Goal: Task Accomplishment & Management: Manage account settings

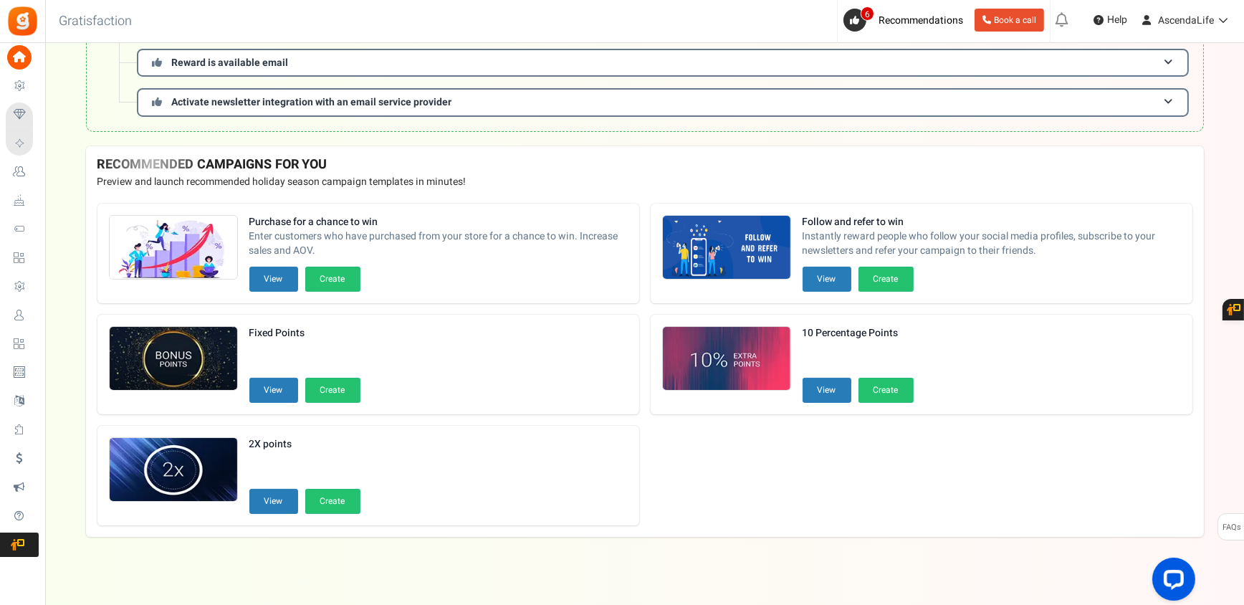
scroll to position [259, 0]
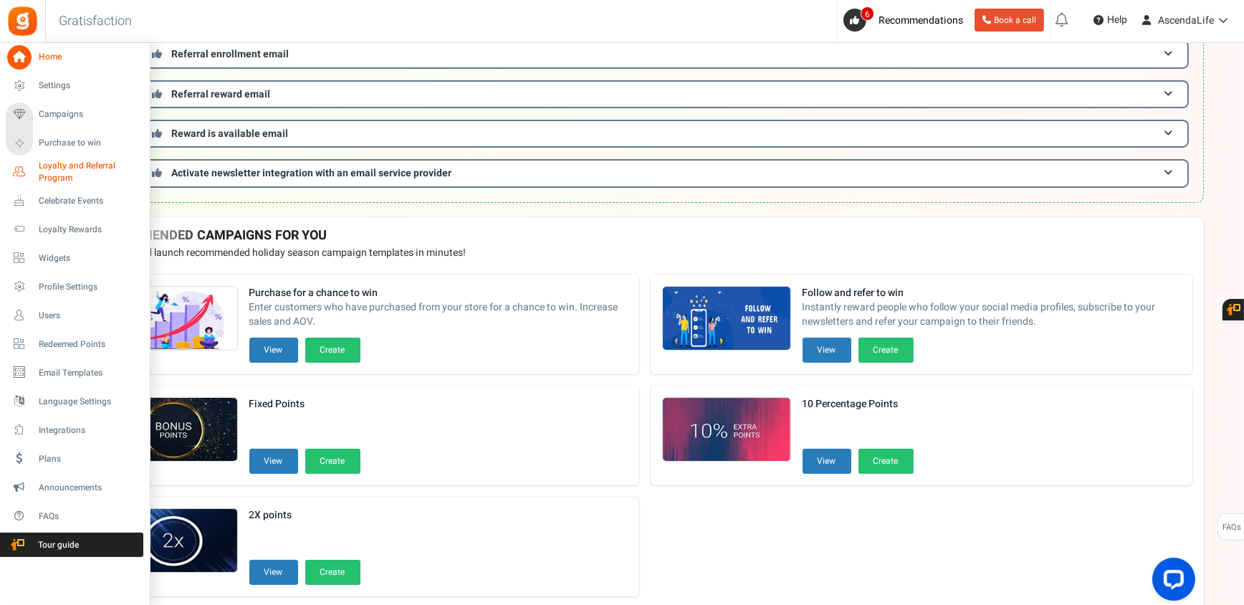
click at [83, 170] on span "Loyalty and Referral Program" at bounding box center [91, 172] width 105 height 24
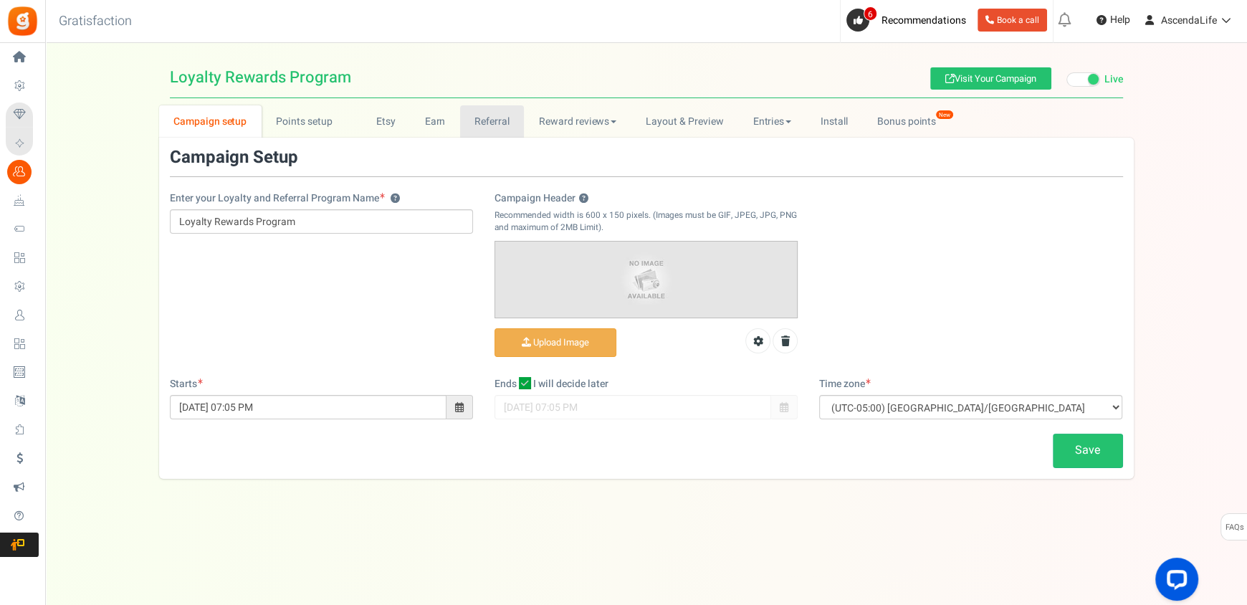
click at [510, 127] on link "Referral" at bounding box center [492, 121] width 65 height 32
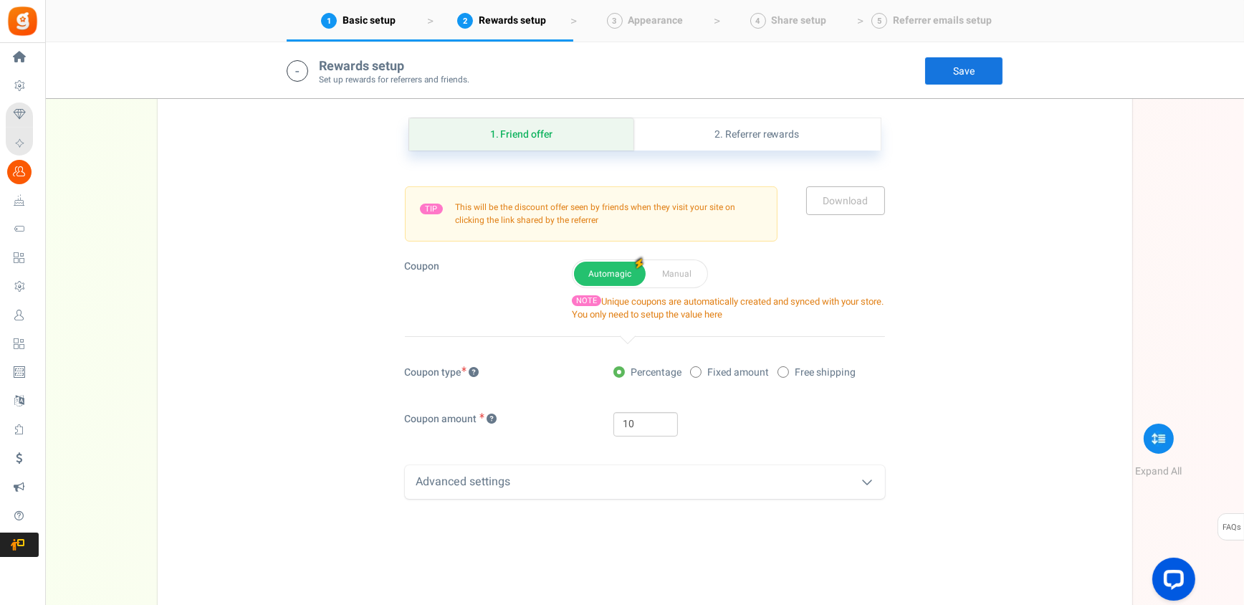
scroll to position [358, 0]
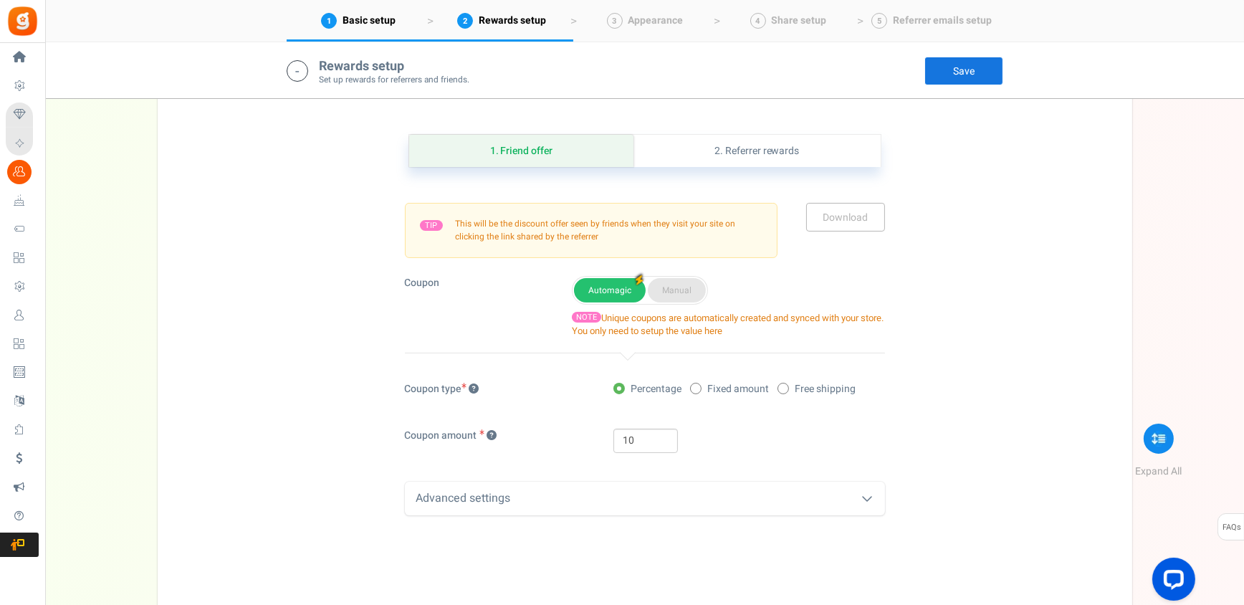
click at [673, 290] on button "Manual" at bounding box center [677, 290] width 58 height 24
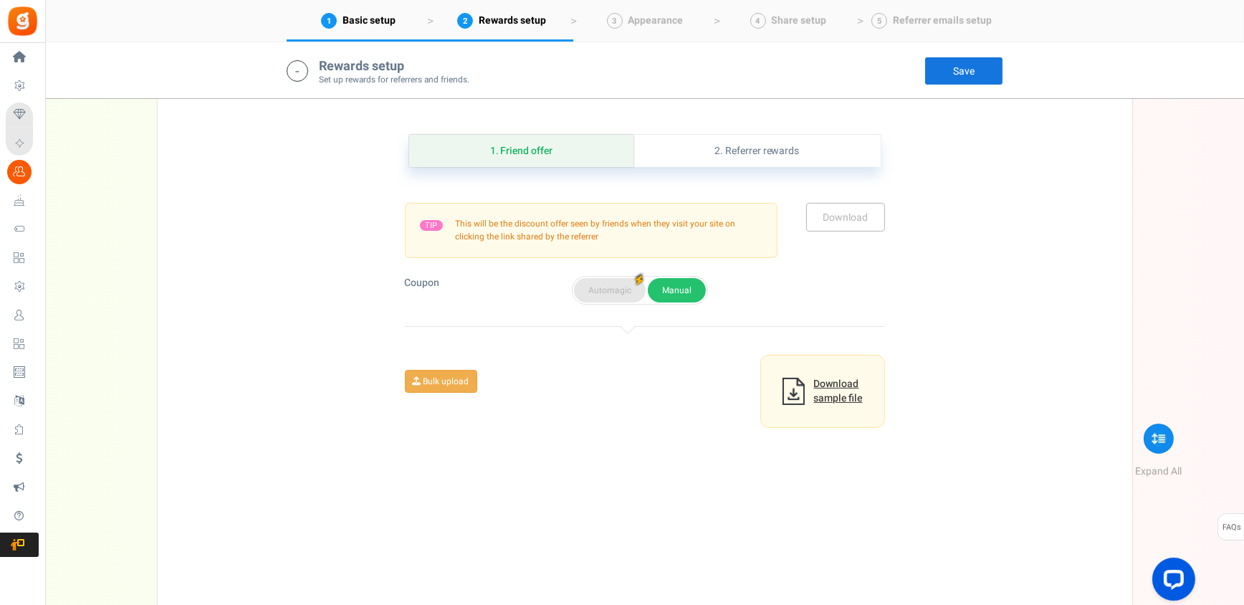
click at [605, 287] on button "Automagic" at bounding box center [610, 290] width 72 height 24
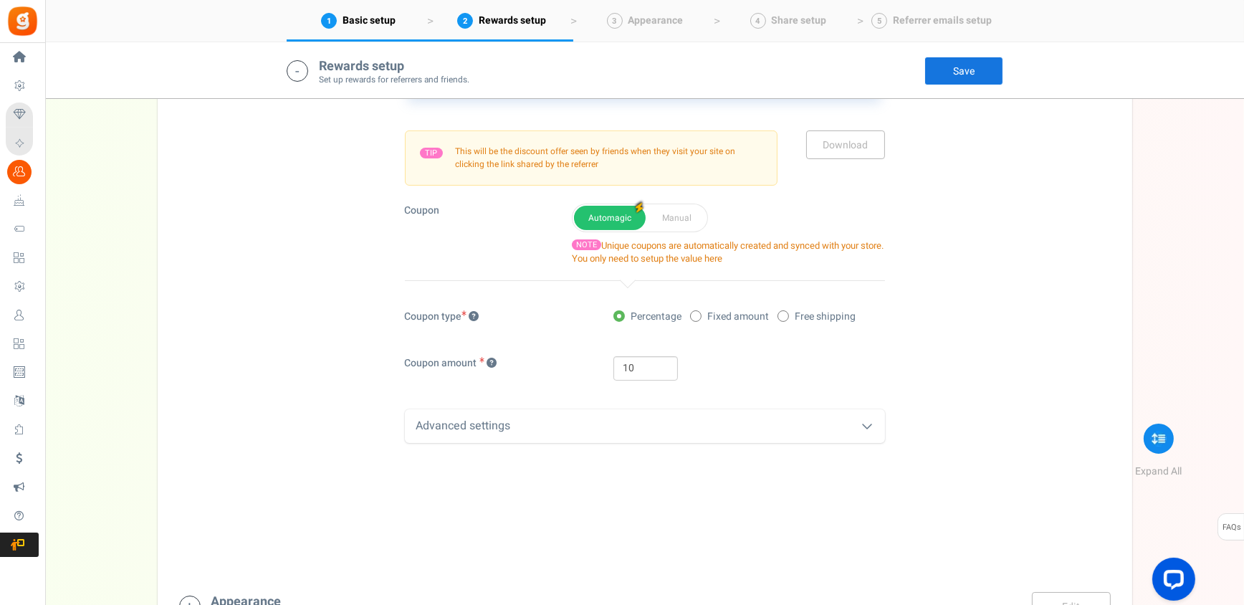
click at [611, 432] on div "Advanced settings" at bounding box center [645, 426] width 480 height 34
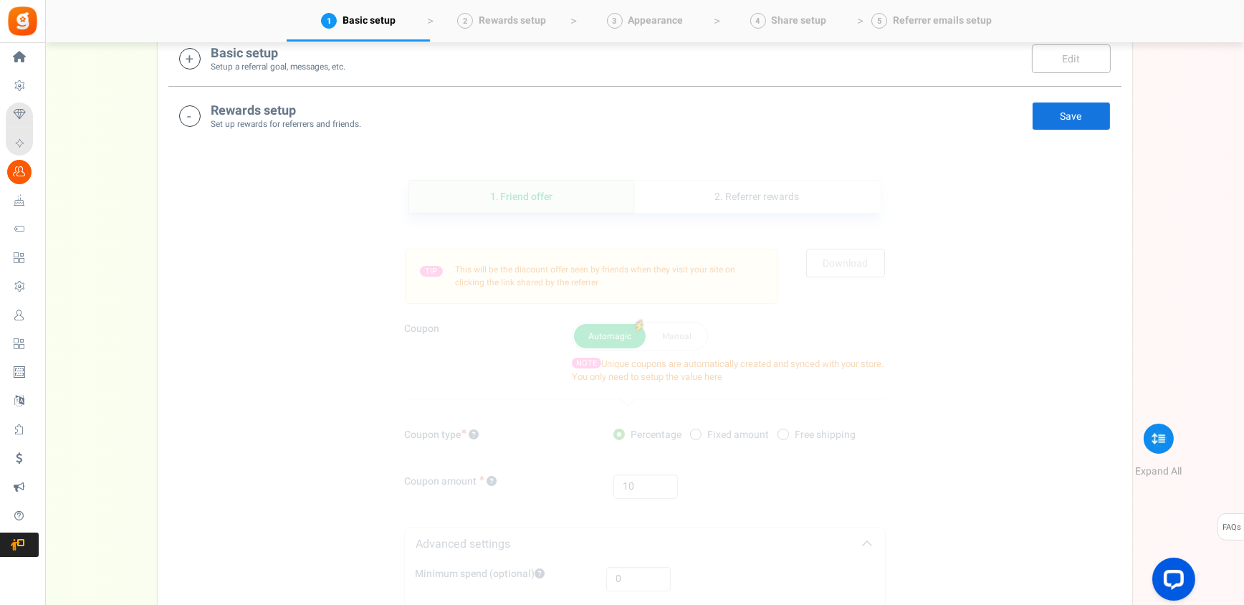
scroll to position [287, 0]
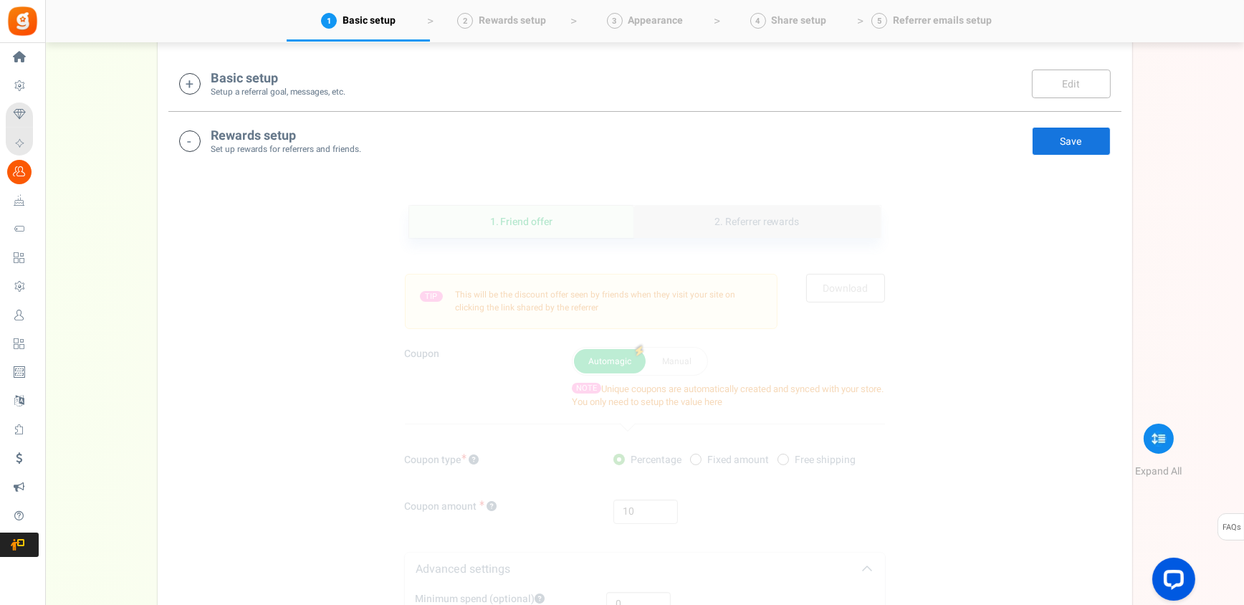
click at [742, 225] on link "2. Referrer rewards" at bounding box center [757, 222] width 247 height 32
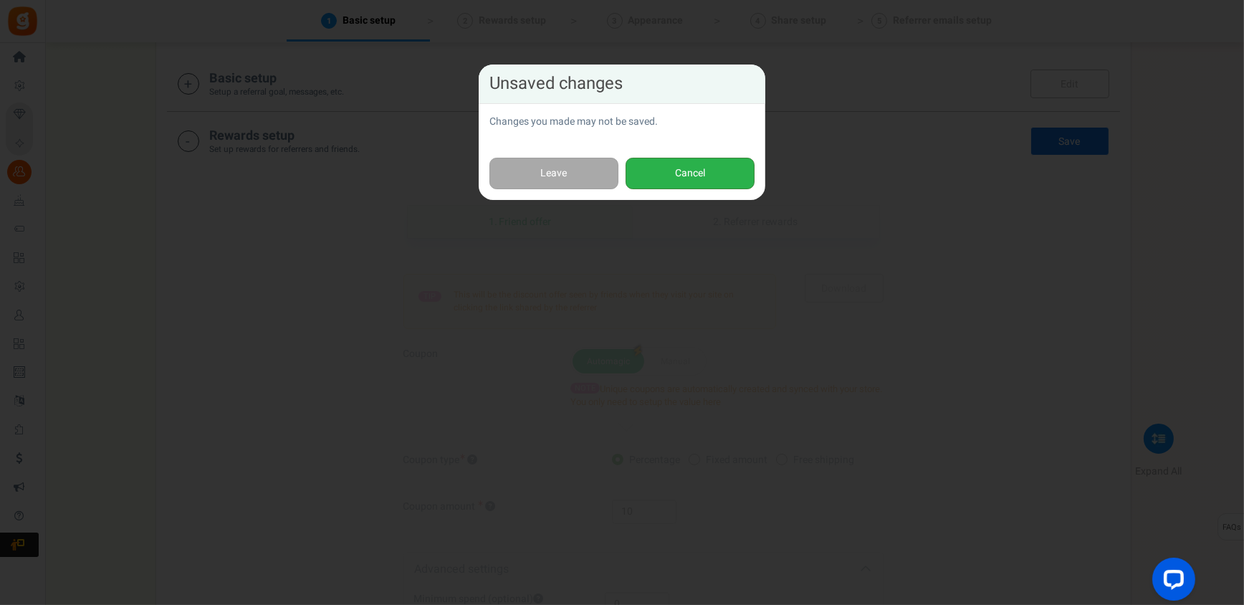
click at [677, 177] on button "Cancel" at bounding box center [690, 174] width 129 height 32
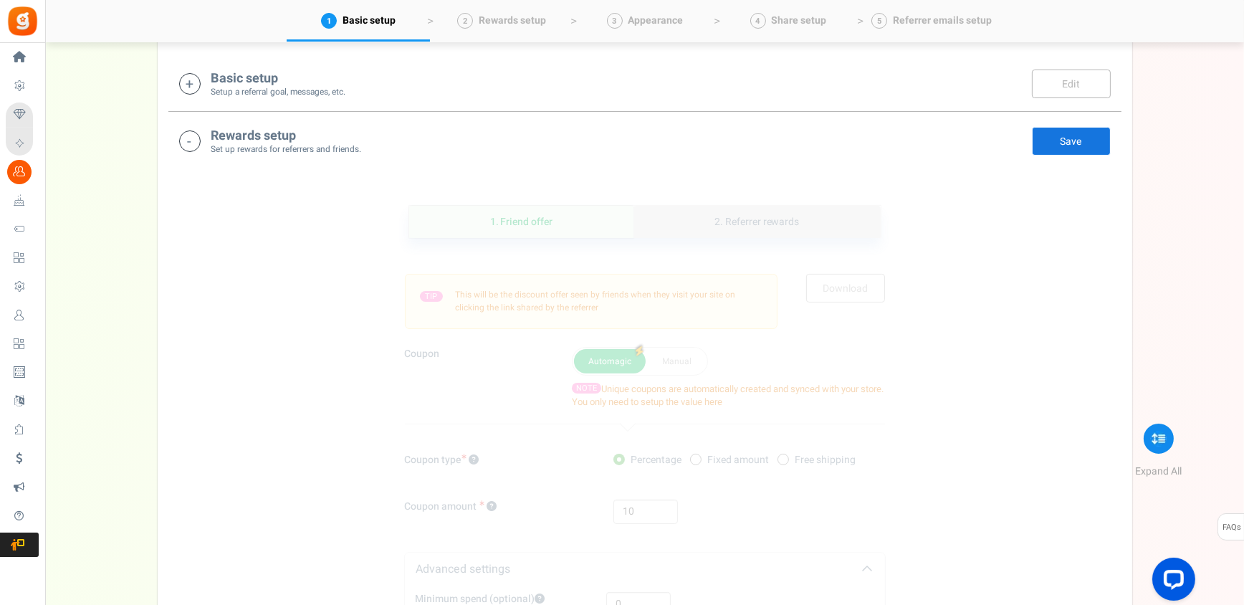
click at [689, 212] on link "2. Referrer rewards" at bounding box center [757, 222] width 247 height 32
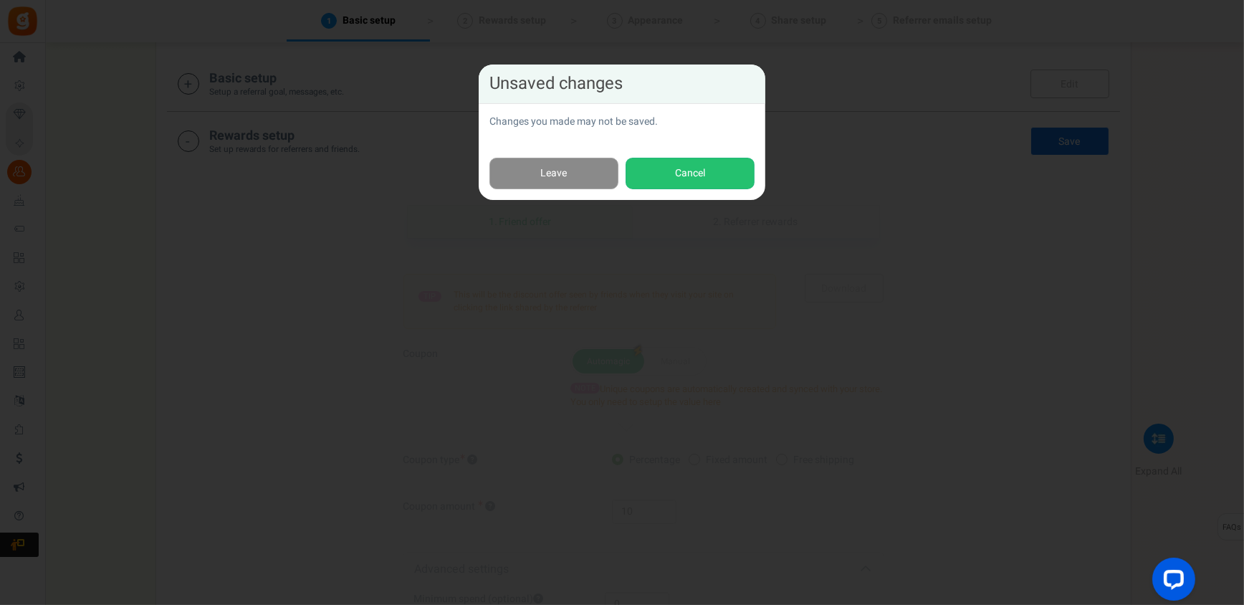
click at [553, 172] on link "Leave" at bounding box center [554, 174] width 129 height 32
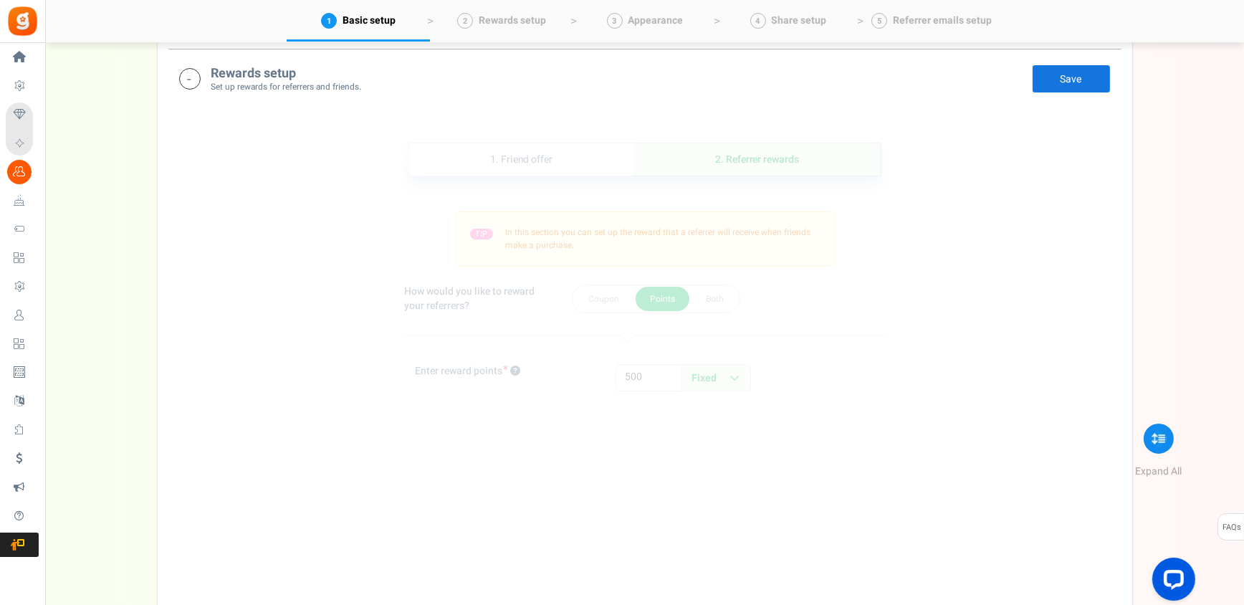
scroll to position [357, 0]
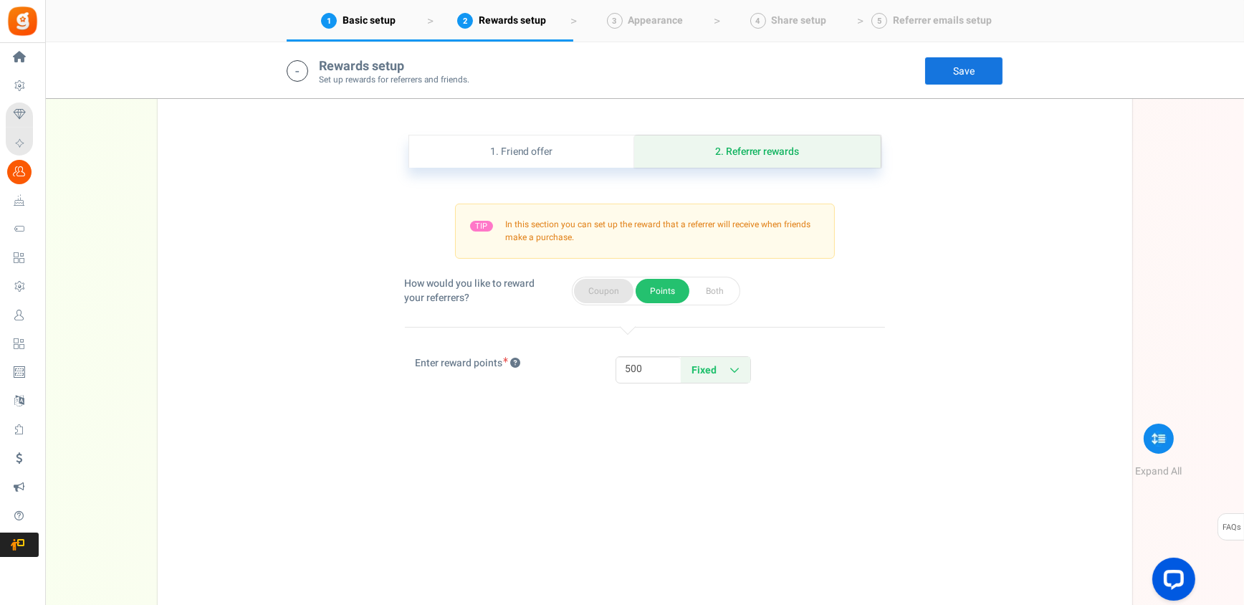
click at [598, 286] on button "Coupon" at bounding box center [604, 291] width 60 height 24
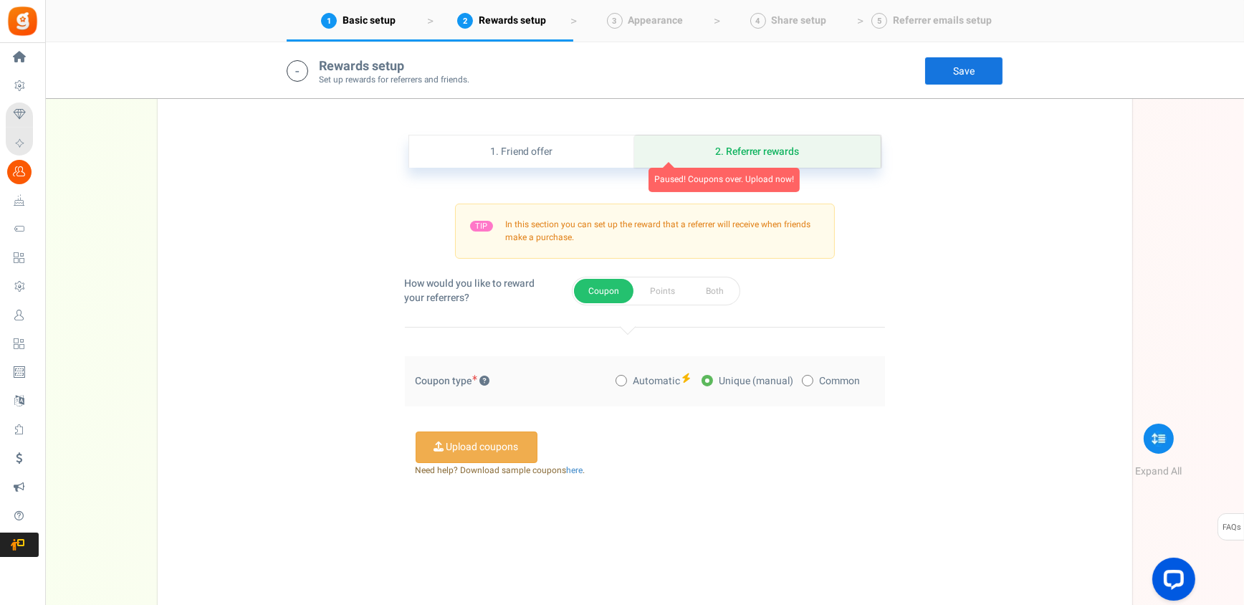
click at [712, 183] on span "Paused! Coupons over. Upload now!" at bounding box center [724, 180] width 151 height 24
click at [636, 378] on span "Automatic" at bounding box center [656, 381] width 47 height 14
click at [625, 378] on input "Automatic" at bounding box center [620, 381] width 9 height 9
radio input "true"
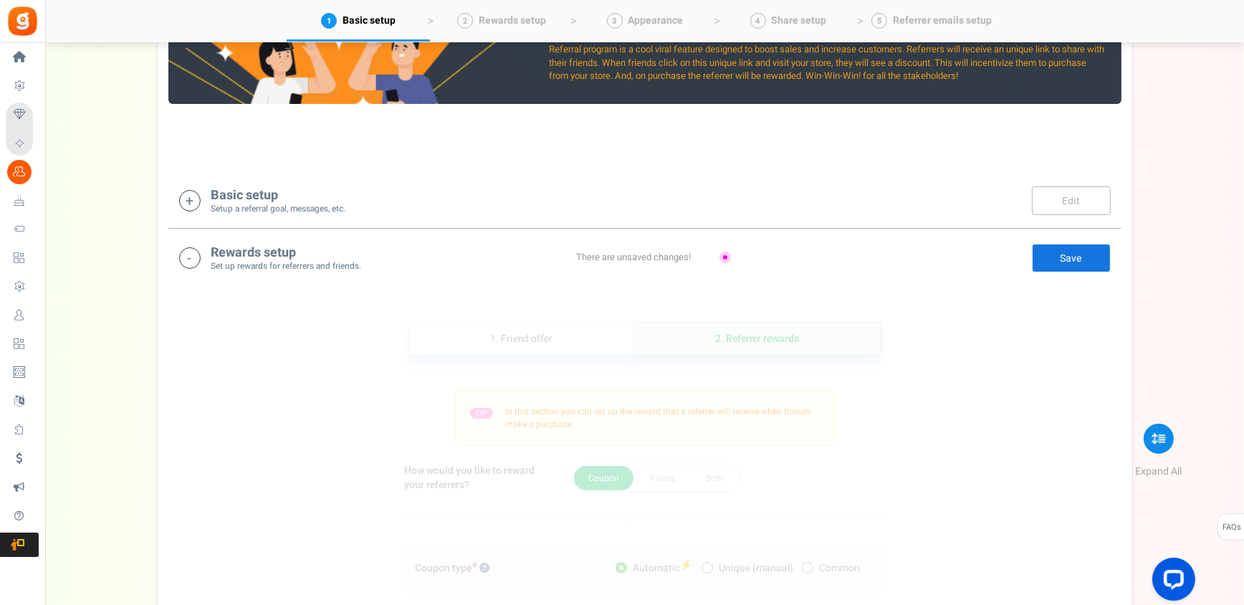
scroll to position [27, 0]
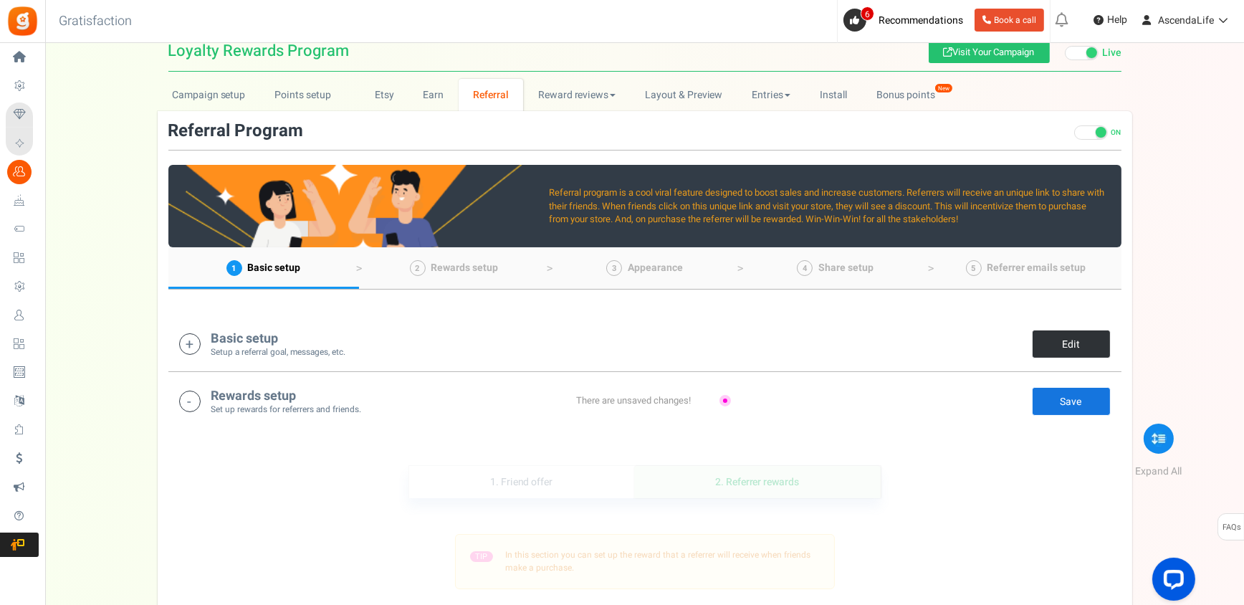
click at [1077, 336] on link "Edit" at bounding box center [1071, 344] width 79 height 29
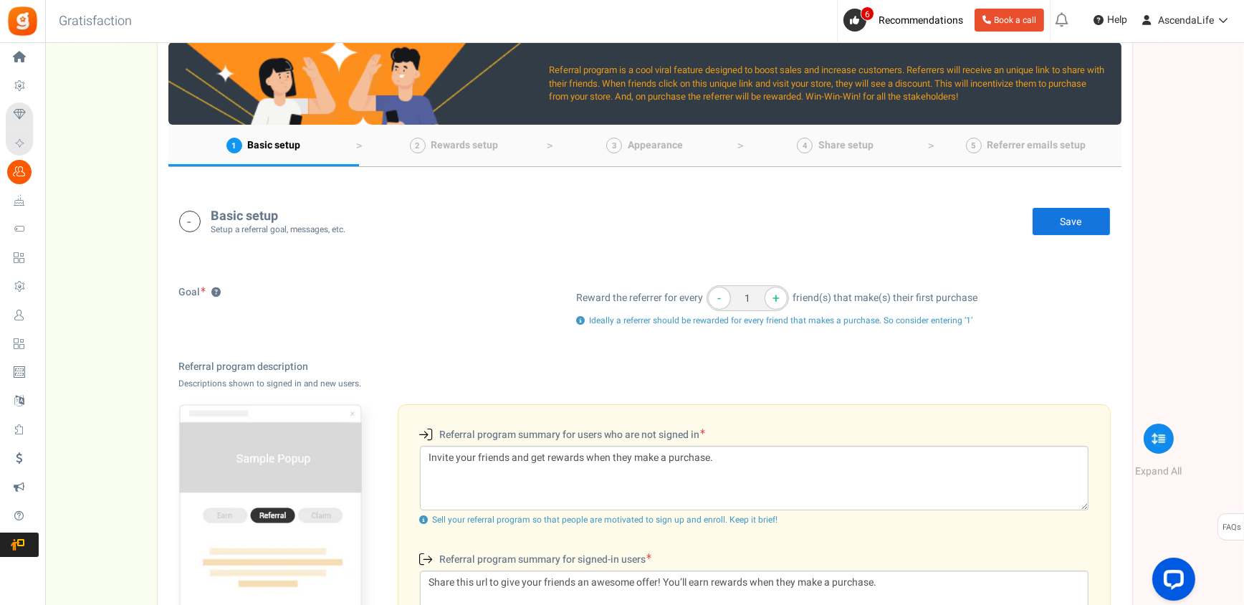
scroll to position [0, 0]
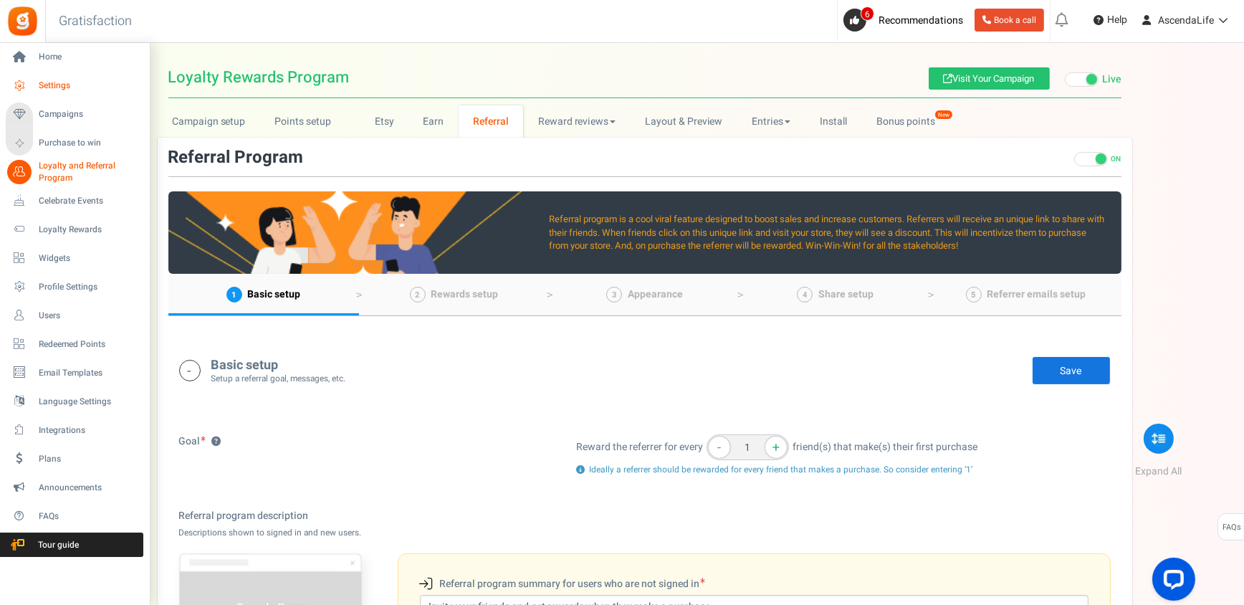
click at [75, 87] on span "Settings" at bounding box center [89, 86] width 100 height 12
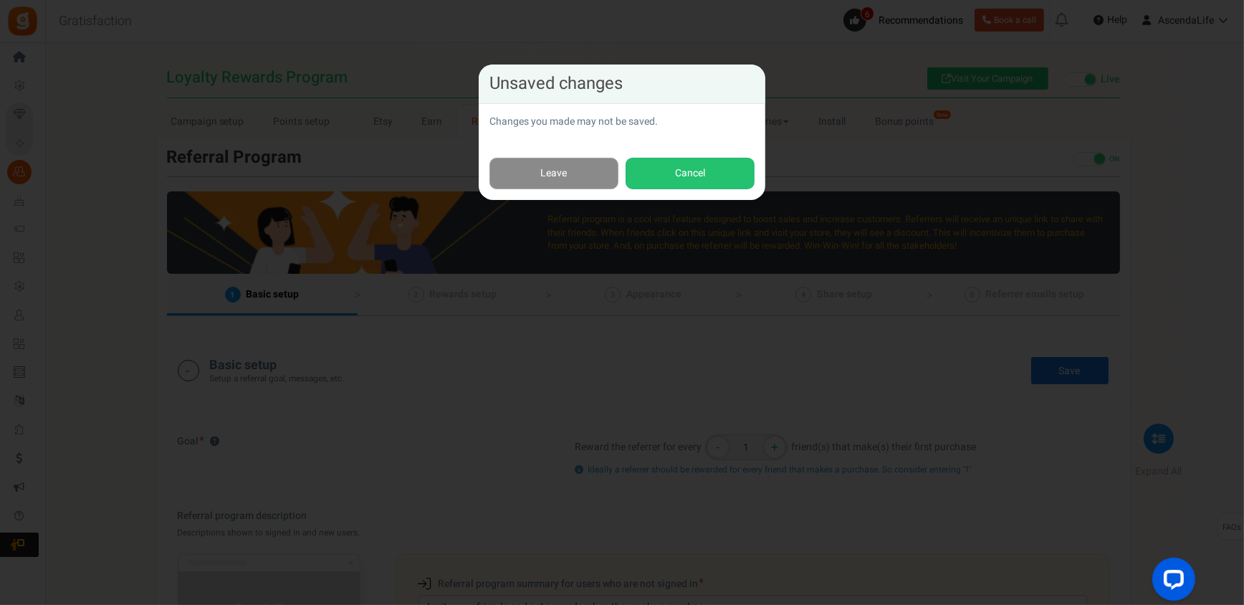
click at [590, 179] on link "Leave" at bounding box center [554, 174] width 129 height 32
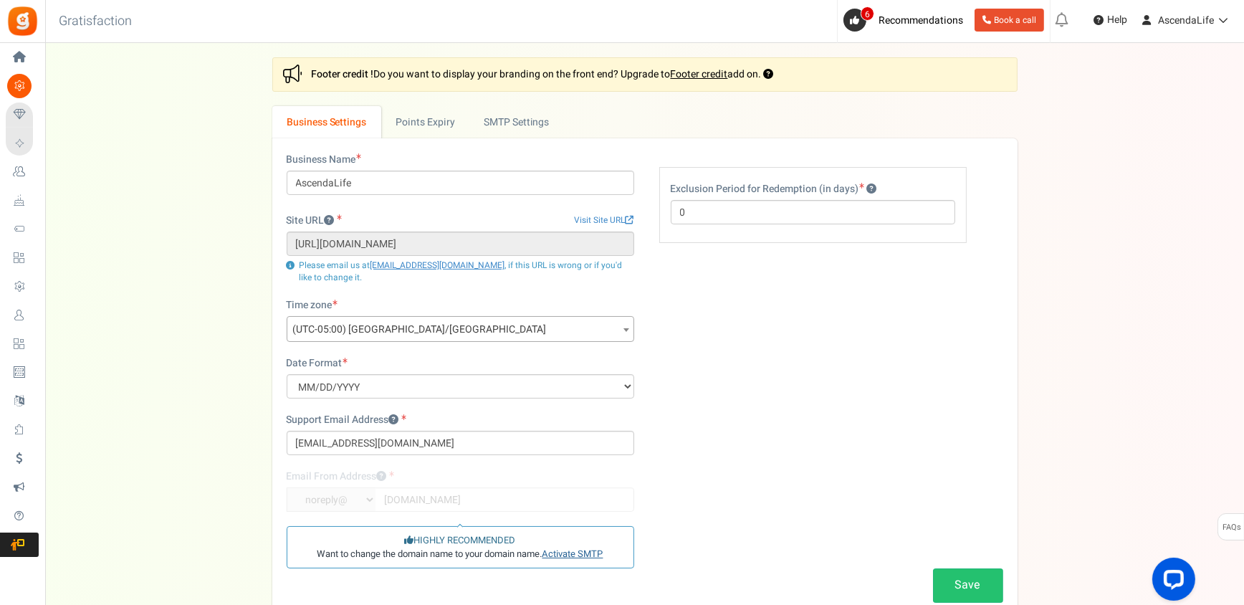
click at [582, 554] on link "Activate SMTP" at bounding box center [573, 554] width 61 height 14
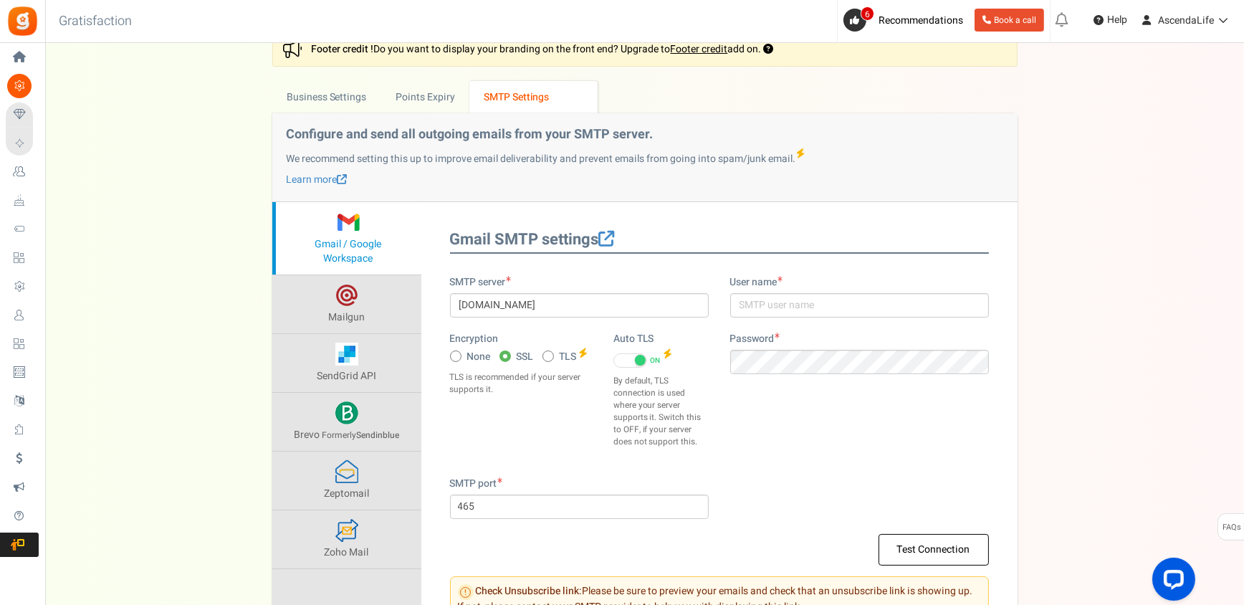
scroll to position [6, 0]
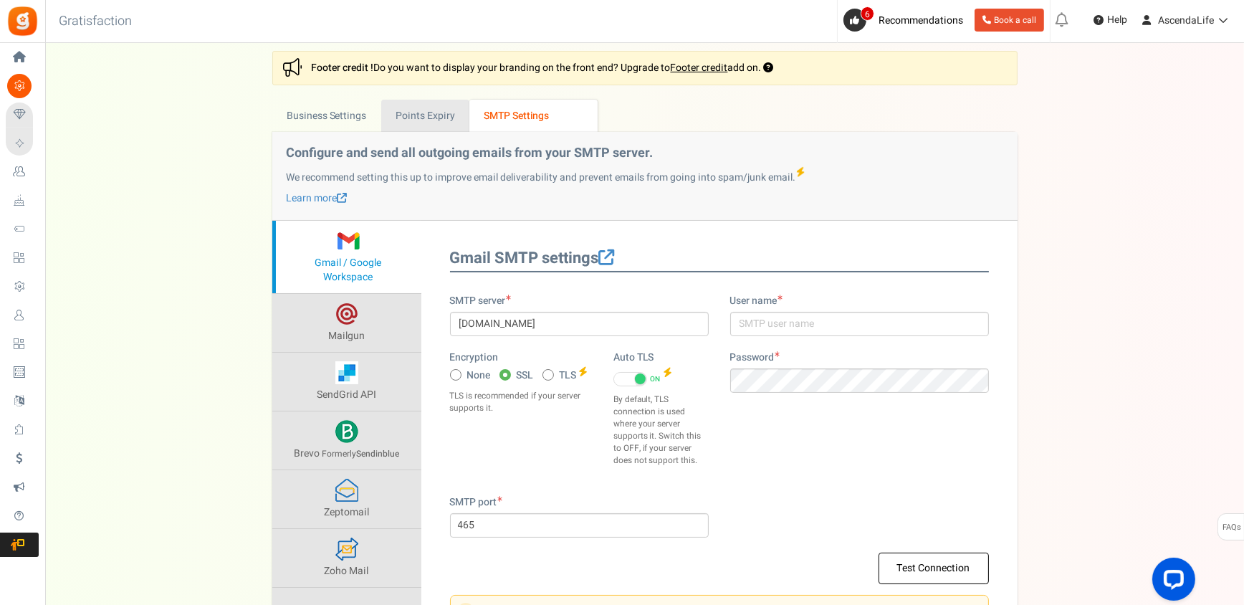
click at [435, 110] on link "Points Expiry" at bounding box center [425, 116] width 88 height 32
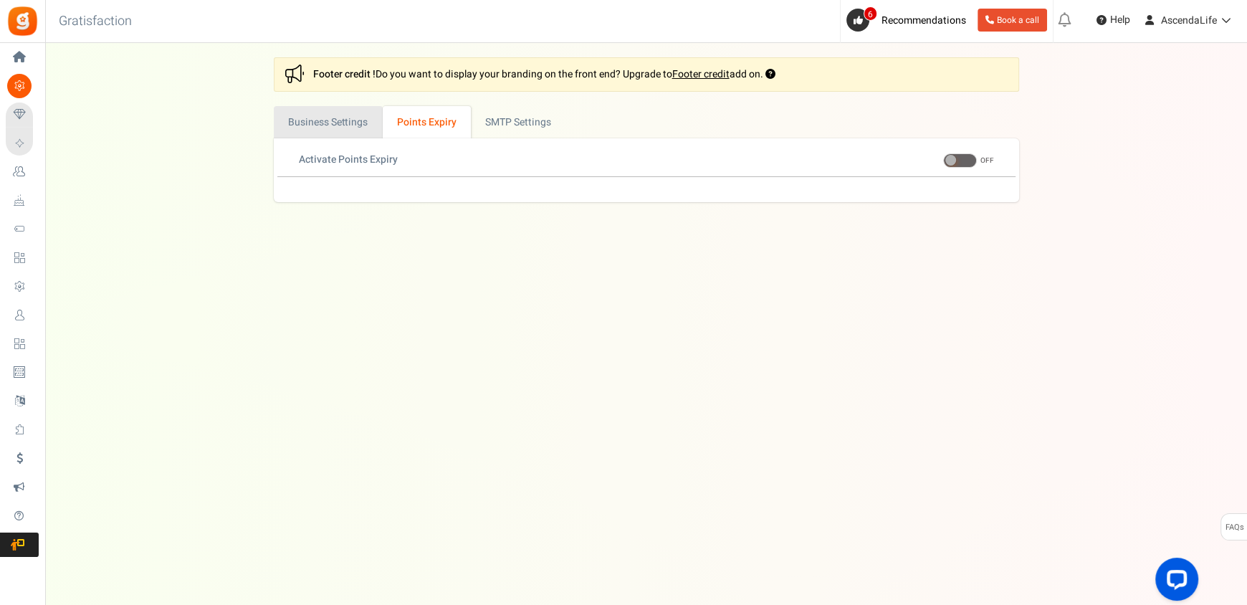
click at [358, 116] on link "Business Settings" at bounding box center [328, 122] width 109 height 32
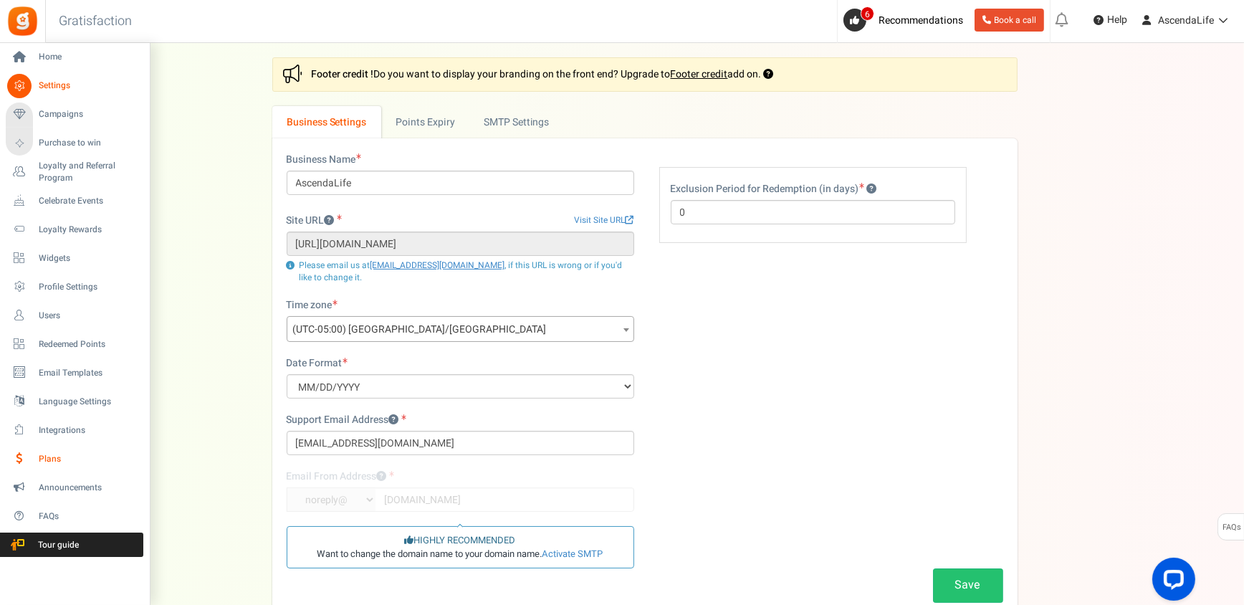
click at [67, 454] on span "Plans" at bounding box center [89, 459] width 100 height 12
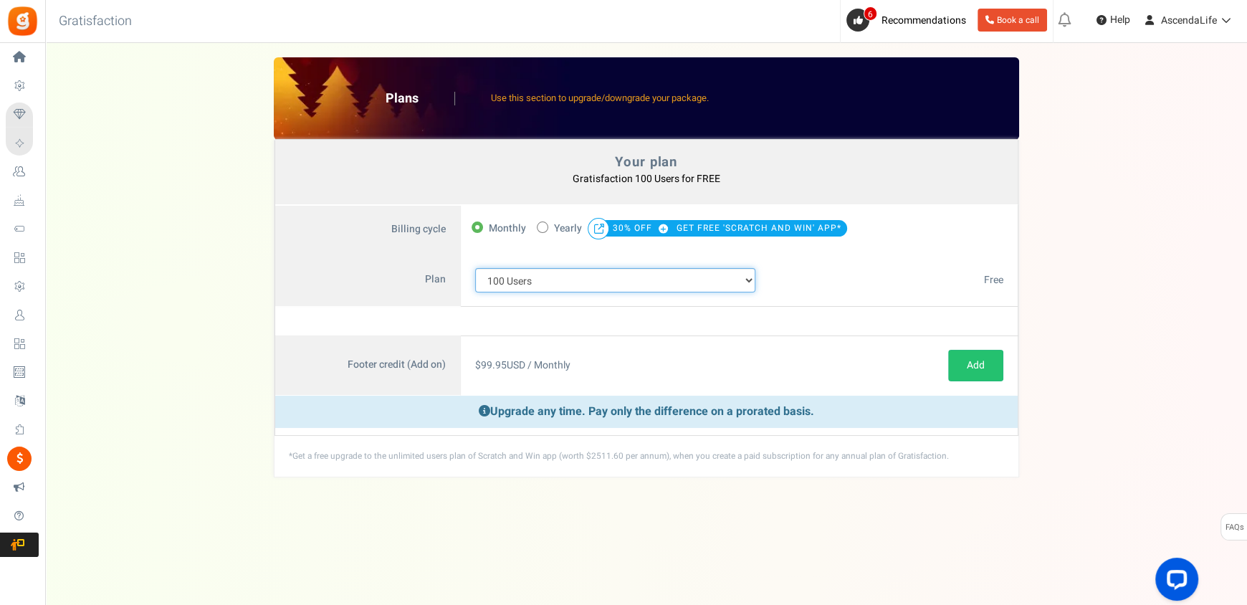
click at [505, 282] on select "100 Users 200 Users 500 Users 1000 Users 2000 Users 3000 Users 4000 Users 5000 …" at bounding box center [615, 280] width 281 height 24
click at [531, 277] on select "100 Users 200 Users 500 Users 1000 Users 2000 Users 3000 Users 4000 Users 5000 …" at bounding box center [615, 280] width 281 height 24
drag, startPoint x: 531, startPoint y: 277, endPoint x: 528, endPoint y: 288, distance: 11.3
click at [531, 278] on select "100 Users 200 Users 500 Users 1000 Users 2000 Users 3000 Users 4000 Users 5000 …" at bounding box center [615, 280] width 281 height 24
click at [475, 268] on select "100 Users 200 Users 500 Users 1000 Users 2000 Users 3000 Users 4000 Users 5000 …" at bounding box center [615, 280] width 281 height 24
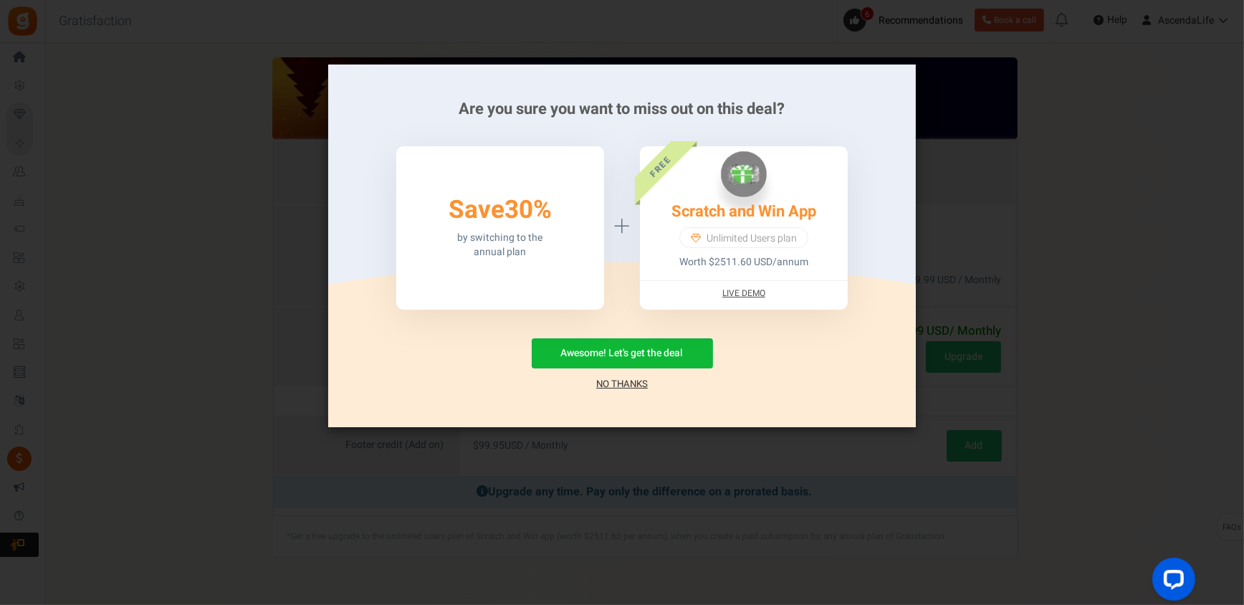
click at [632, 389] on link "No Thanks" at bounding box center [622, 384] width 52 height 14
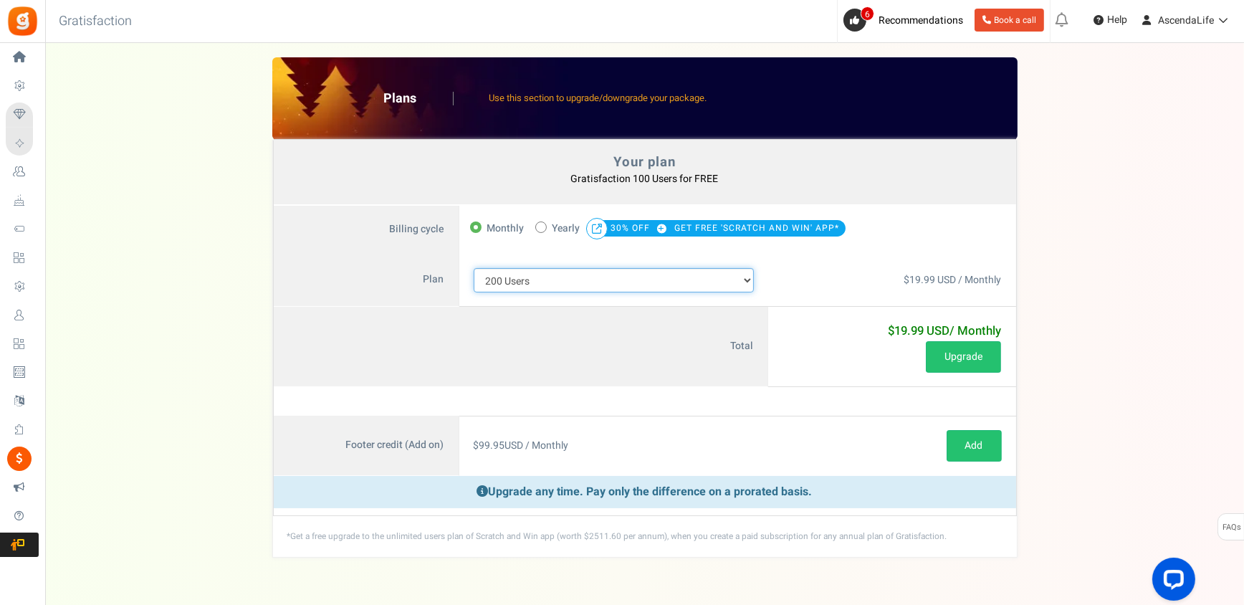
click at [560, 280] on select "100 Users 200 Users 500 Users 1000 Users 2000 Users 3000 Users 4000 Users 5000 …" at bounding box center [614, 280] width 281 height 24
select select "710"
click at [474, 268] on select "100 Users 200 Users 500 Users 1000 Users 2000 Users 3000 Users 4000 Users 5000 …" at bounding box center [614, 280] width 281 height 24
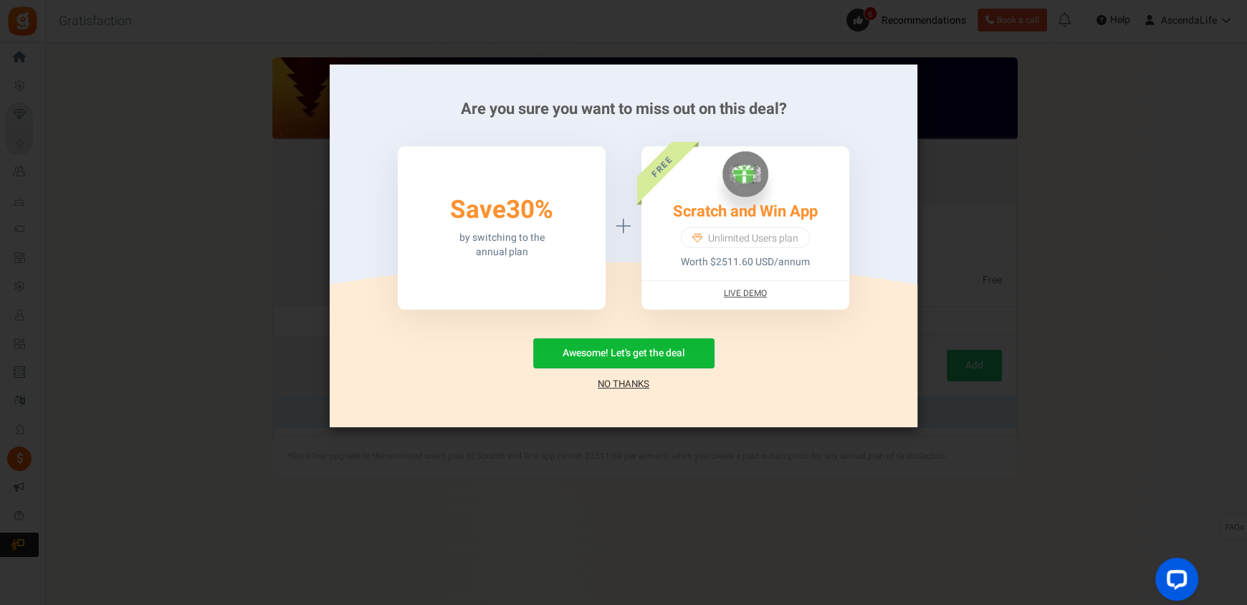
click at [581, 388] on div "Awesome! Let's get the deal No Thanks" at bounding box center [623, 364] width 545 height 53
click at [592, 387] on div "Awesome! Let's get the deal No Thanks" at bounding box center [623, 364] width 545 height 53
click at [601, 387] on link "No Thanks" at bounding box center [624, 384] width 52 height 14
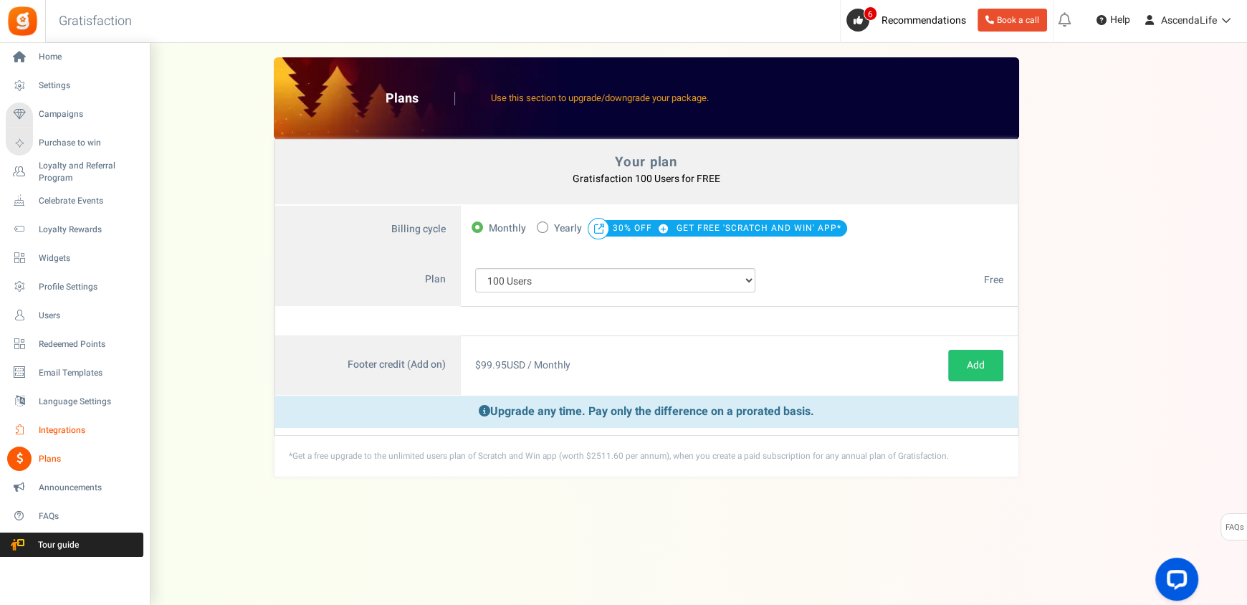
click at [69, 427] on span "Integrations" at bounding box center [89, 430] width 100 height 12
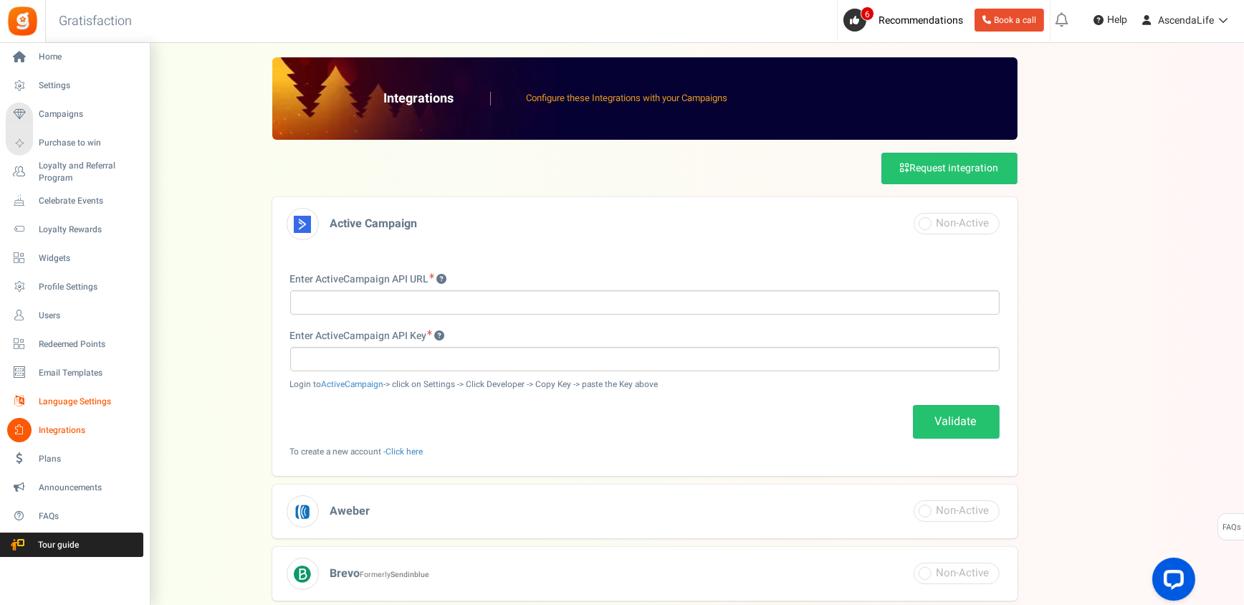
click at [53, 411] on link "Language Settings" at bounding box center [75, 401] width 138 height 24
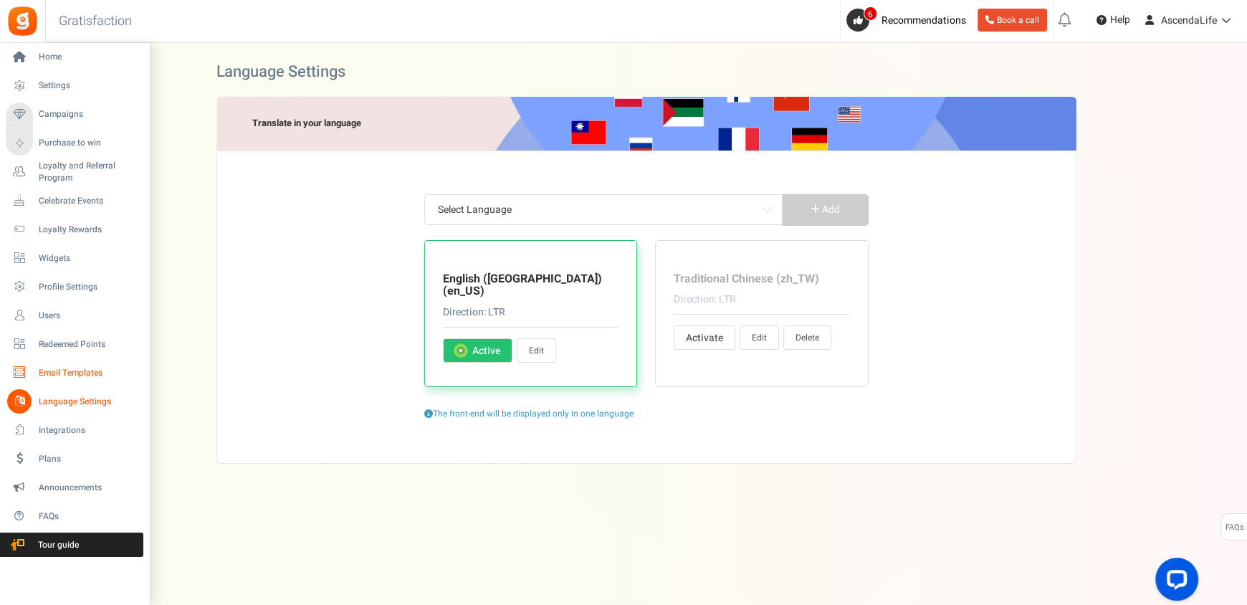
click at [67, 374] on span "Email Templates" at bounding box center [89, 373] width 100 height 12
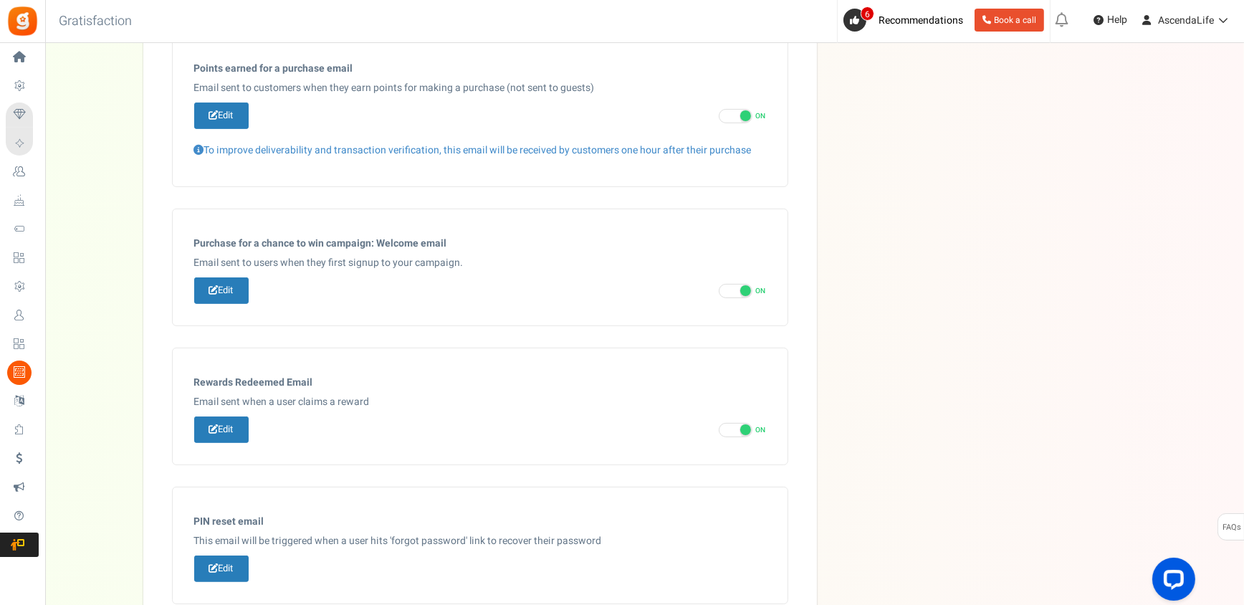
scroll to position [700, 0]
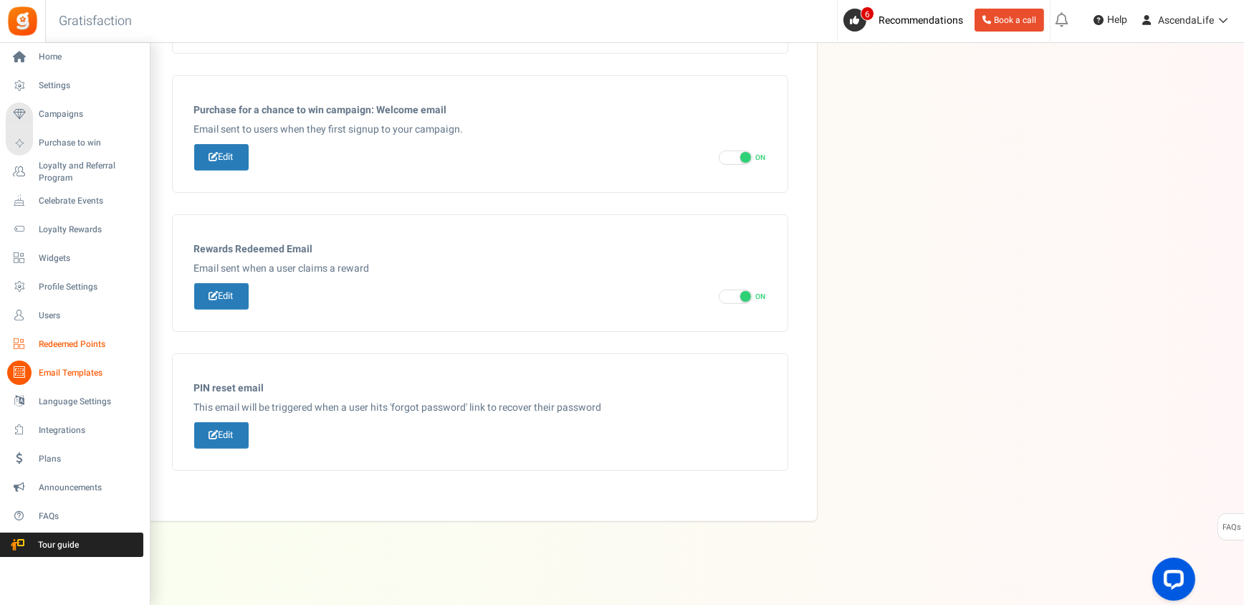
click at [80, 336] on link "Redeemed Points" at bounding box center [75, 344] width 138 height 24
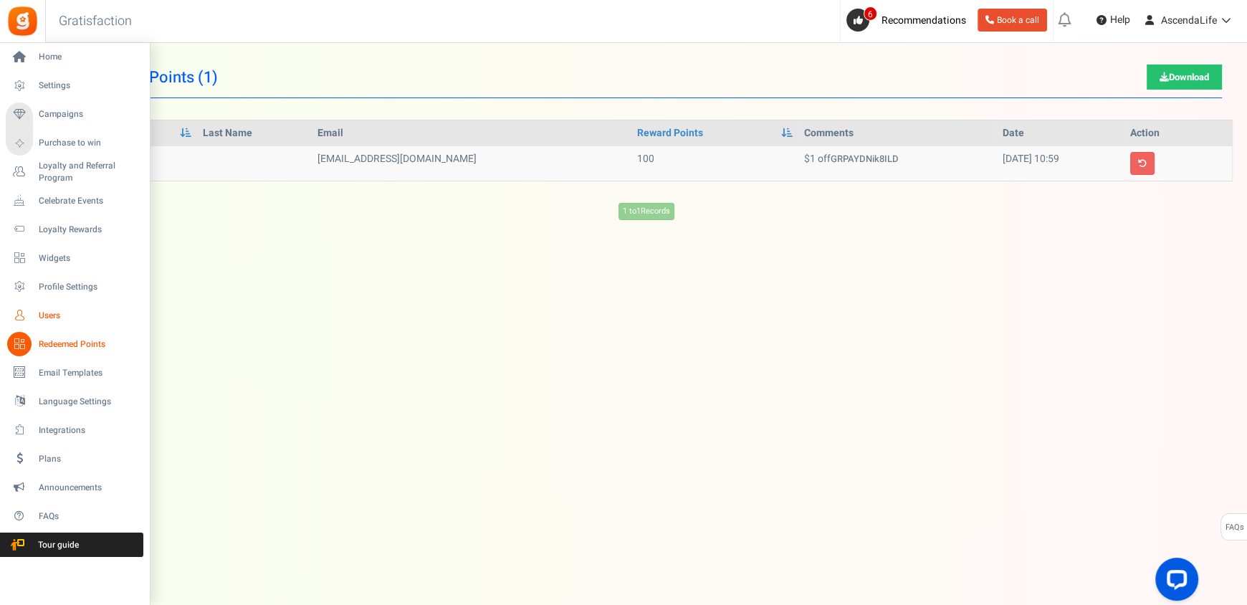
click at [63, 323] on link "Users" at bounding box center [75, 315] width 138 height 24
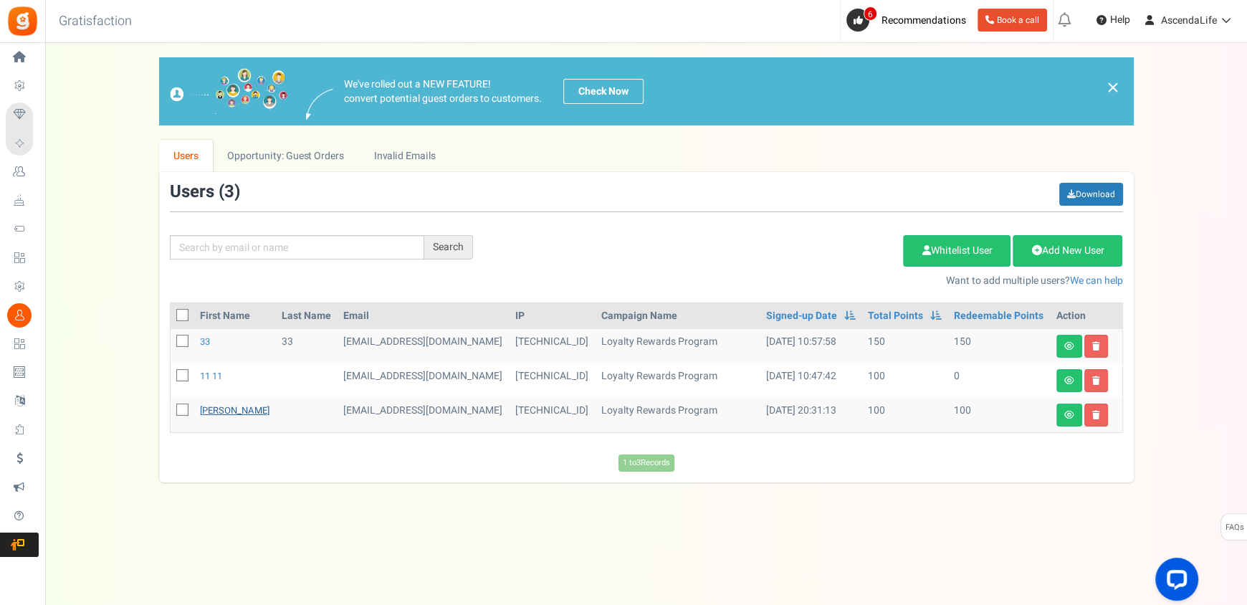
click at [221, 411] on link "[PERSON_NAME]" at bounding box center [235, 411] width 70 height 14
drag, startPoint x: 232, startPoint y: 371, endPoint x: 216, endPoint y: 373, distance: 15.9
click at [216, 373] on td "11 11" at bounding box center [235, 380] width 82 height 34
click at [216, 373] on link "11 11" at bounding box center [211, 376] width 22 height 14
click at [0, 0] on div at bounding box center [0, 0] width 0 height 0
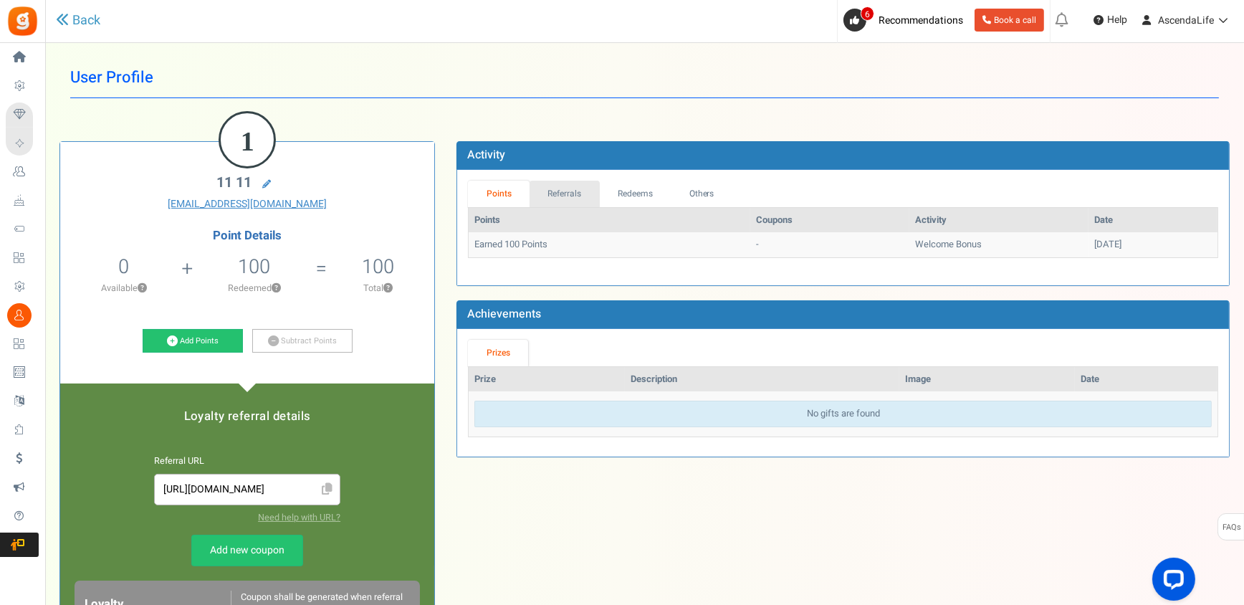
click at [561, 195] on link "Referrals" at bounding box center [565, 194] width 70 height 27
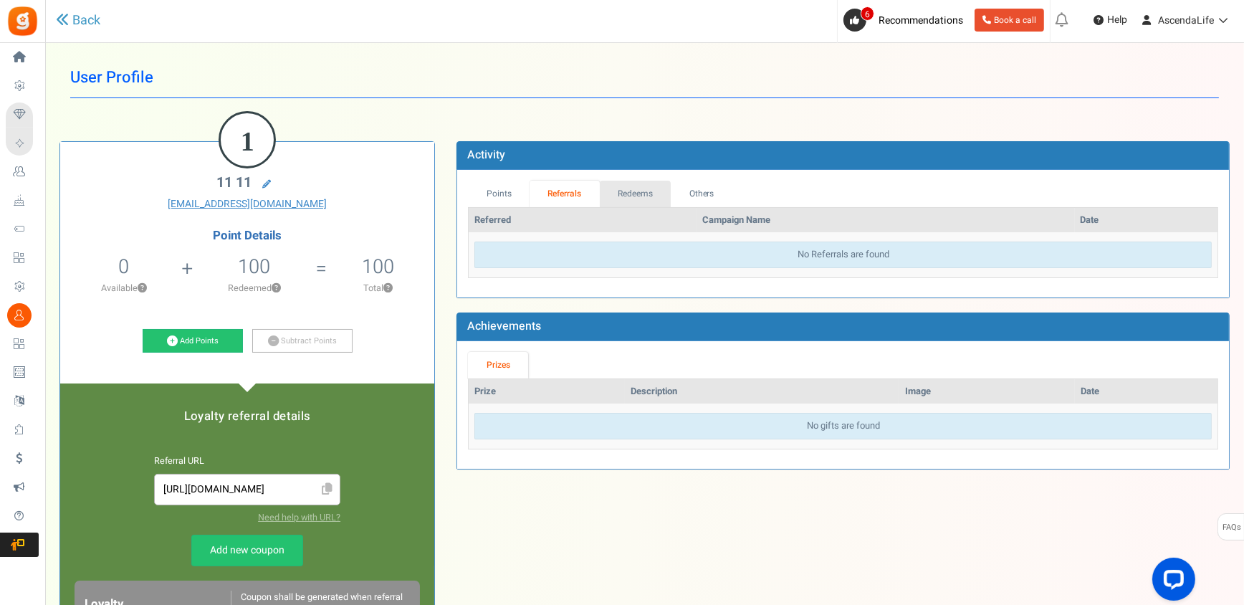
click at [634, 193] on link "Redeems" at bounding box center [636, 194] width 72 height 27
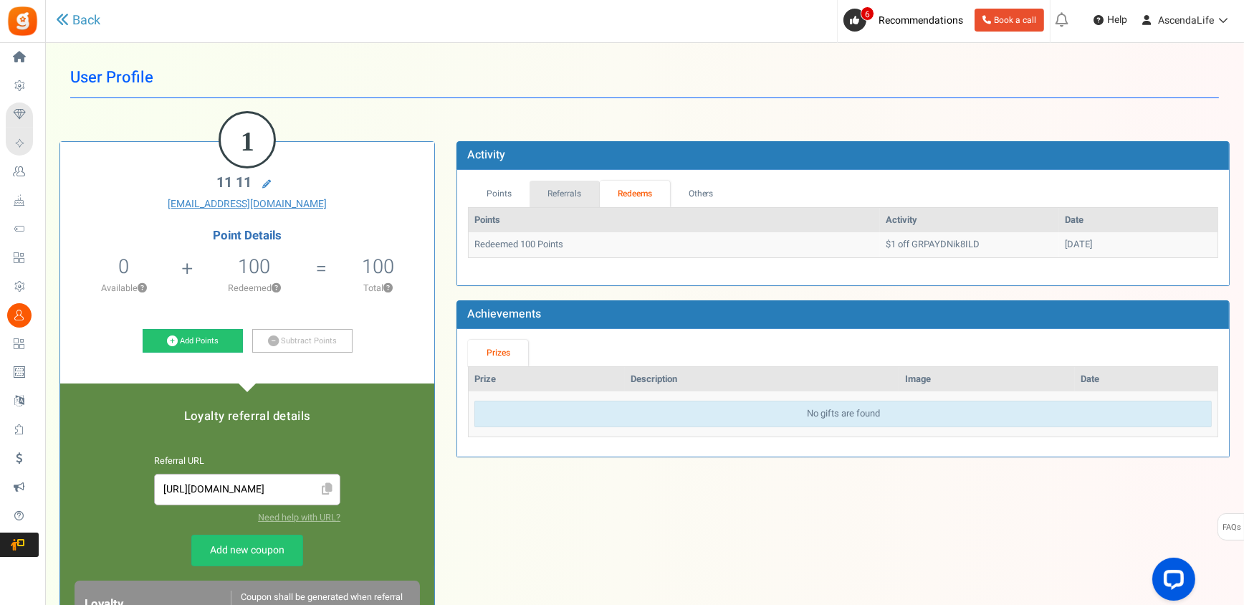
click at [589, 199] on link "Referrals" at bounding box center [565, 194] width 70 height 27
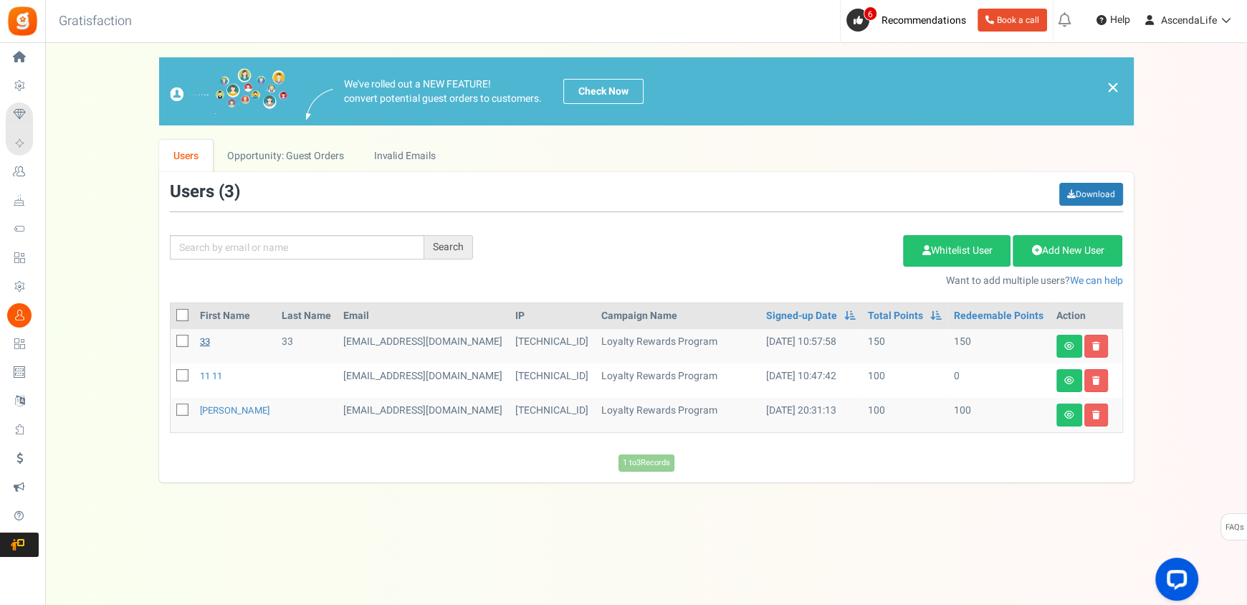
click at [209, 341] on link "33" at bounding box center [205, 342] width 10 height 14
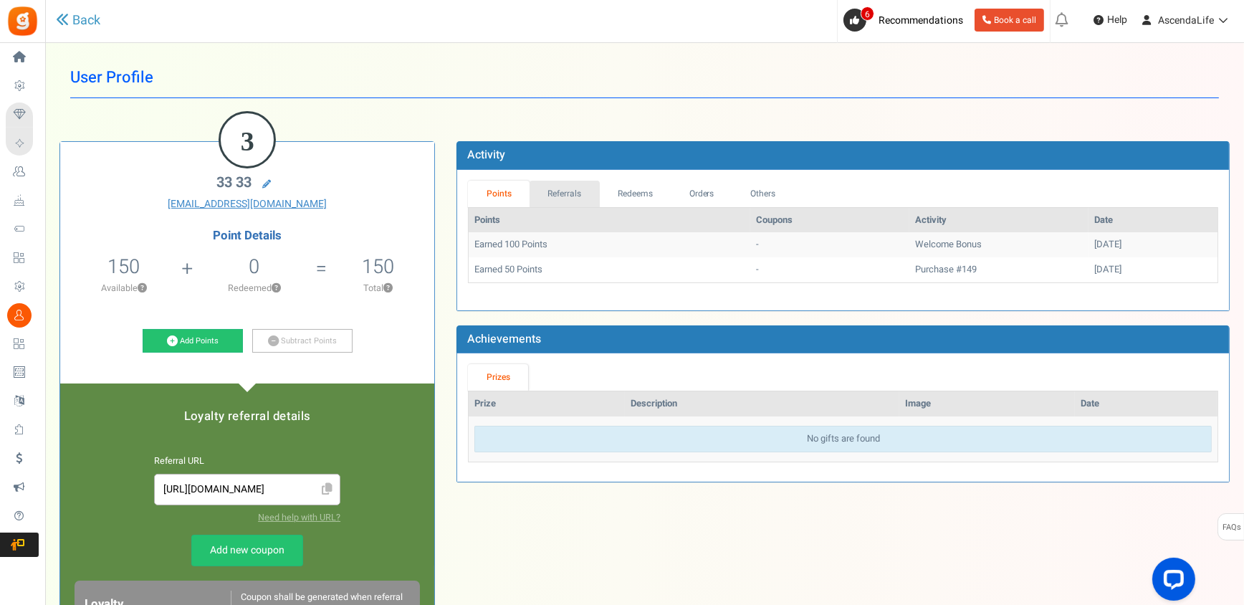
click at [578, 197] on link "Referrals" at bounding box center [565, 194] width 70 height 27
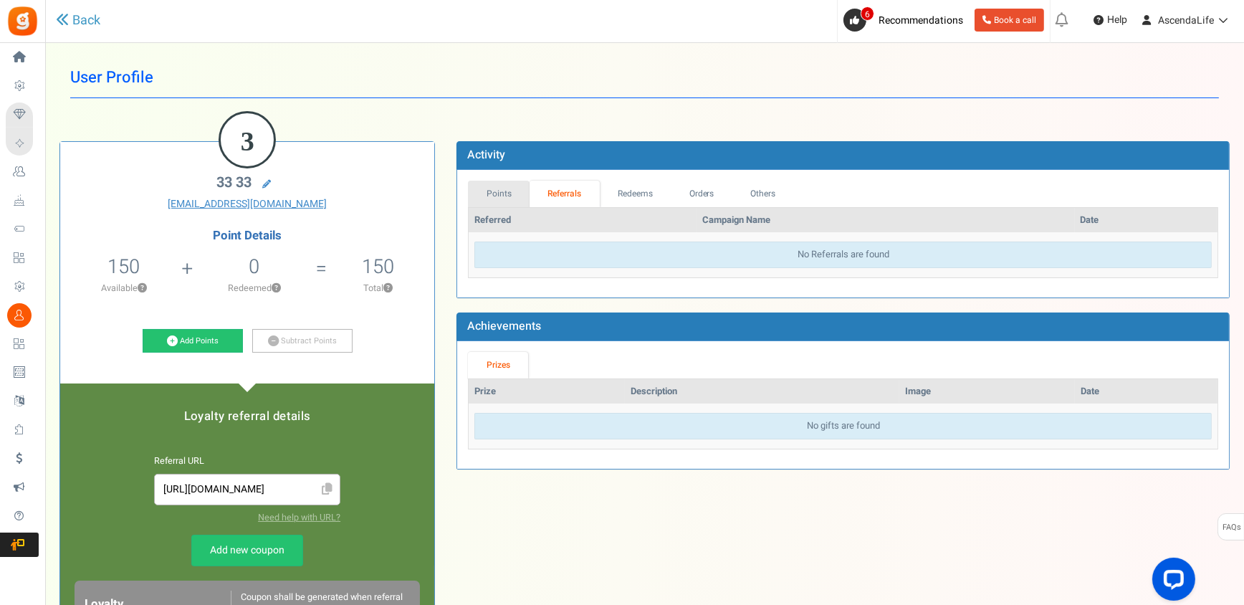
click at [514, 195] on link "Points" at bounding box center [499, 194] width 62 height 27
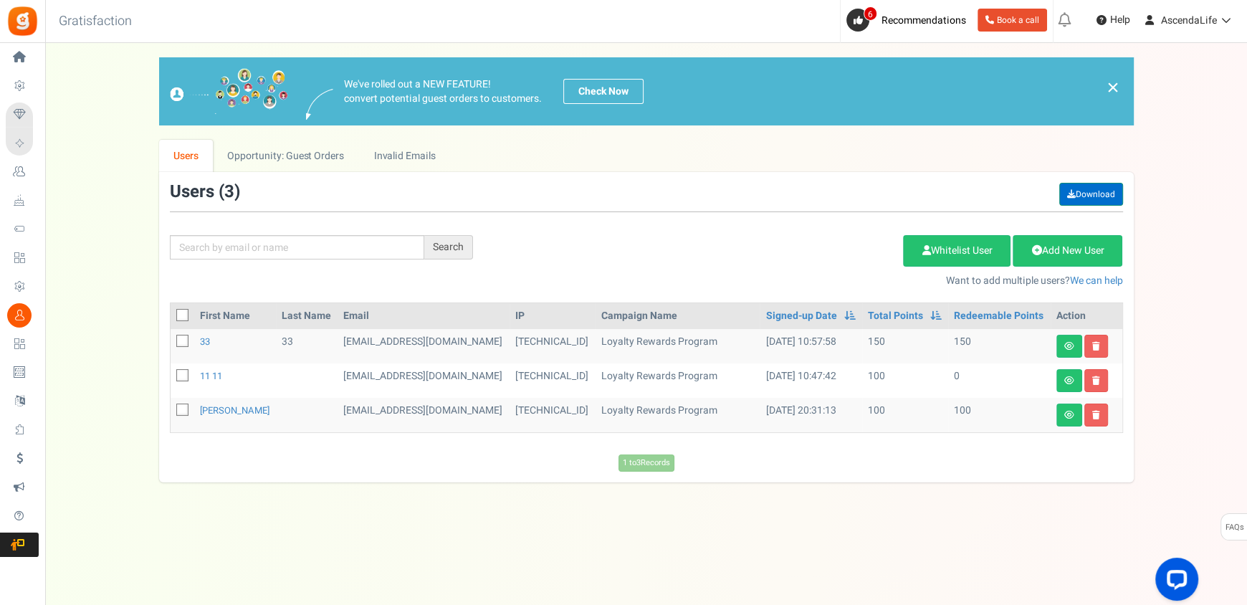
click at [1074, 189] on link "Download" at bounding box center [1092, 194] width 64 height 23
click at [299, 145] on link "Opportunity: Guest Orders" at bounding box center [286, 156] width 146 height 32
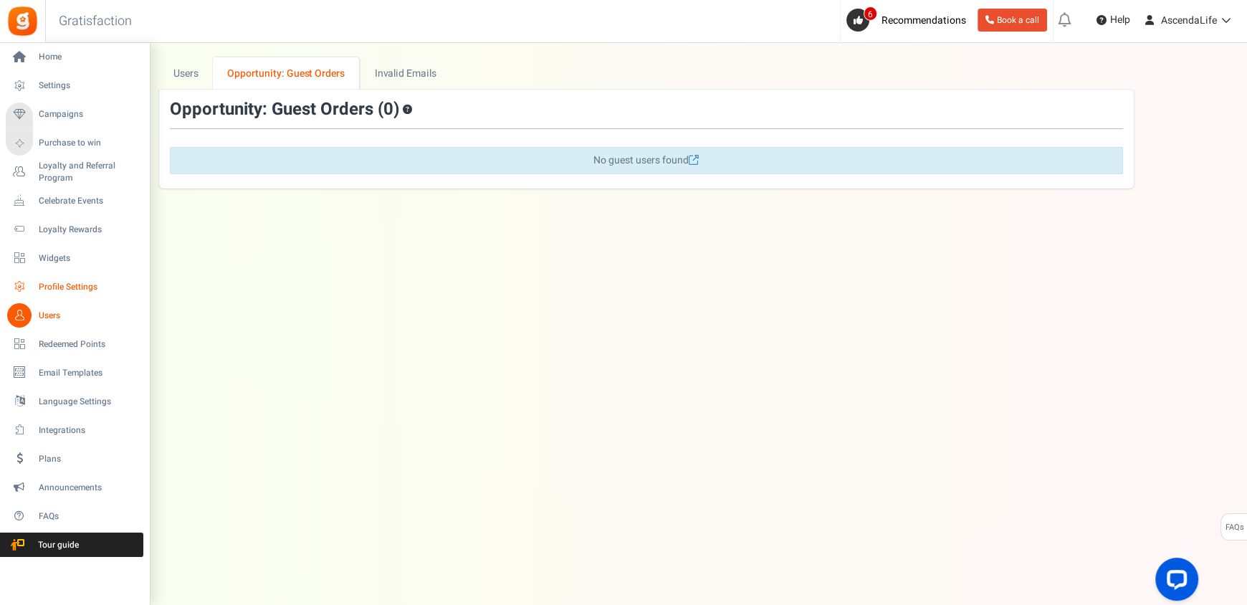
click at [20, 289] on icon at bounding box center [19, 287] width 24 height 24
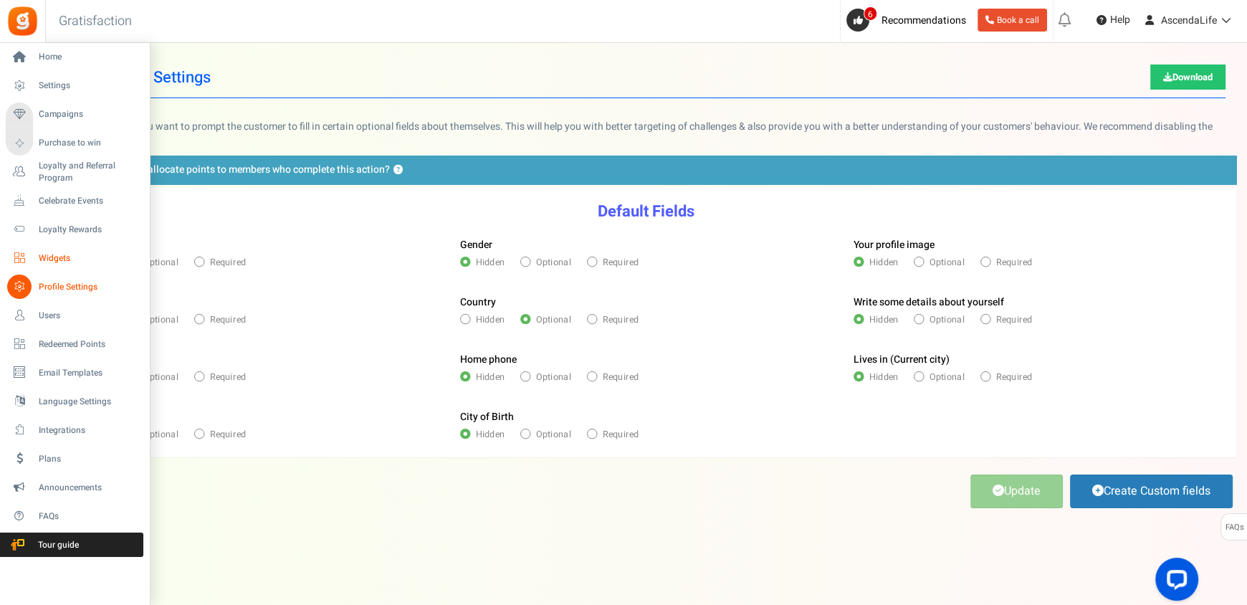
click at [53, 260] on span "Widgets" at bounding box center [89, 258] width 100 height 12
